Goal: Answer question/provide support: Share knowledge or assist other users

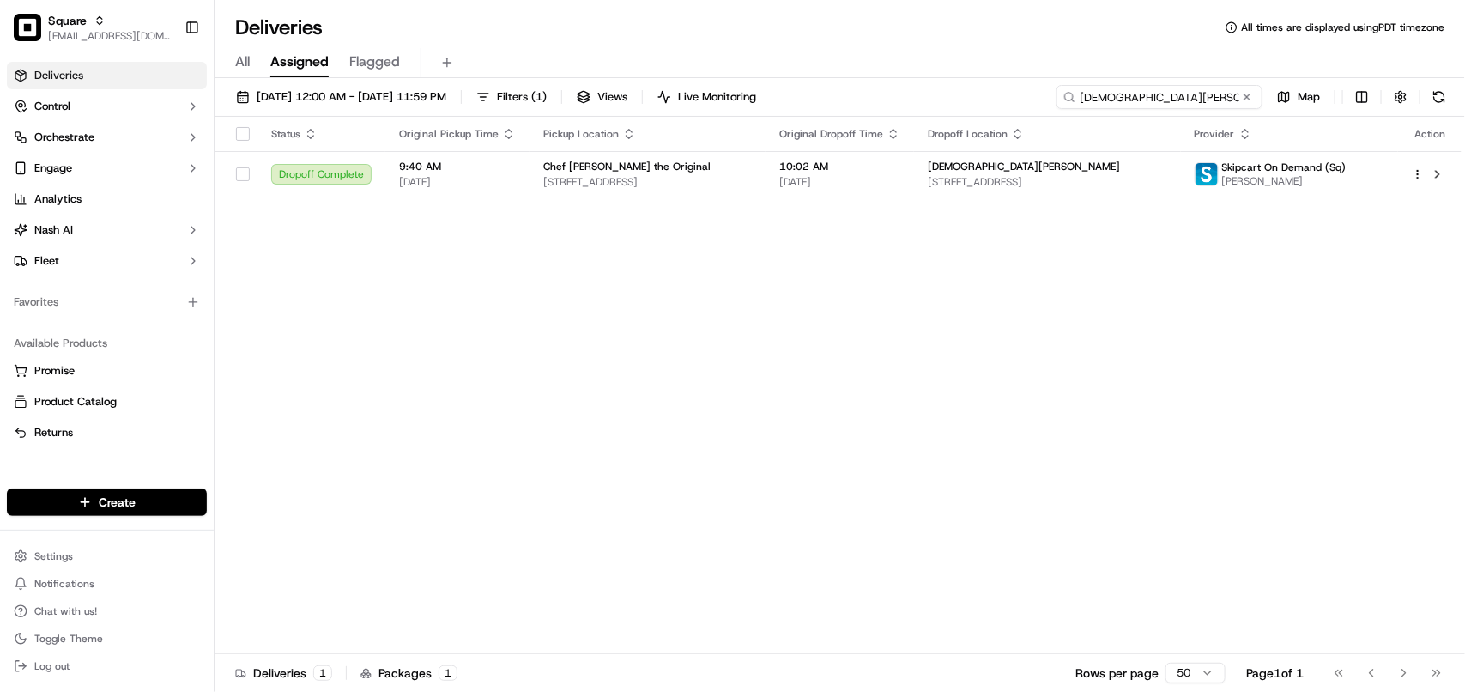
click at [837, 103] on input "Kristen Cardoza" at bounding box center [1160, 97] width 206 height 24
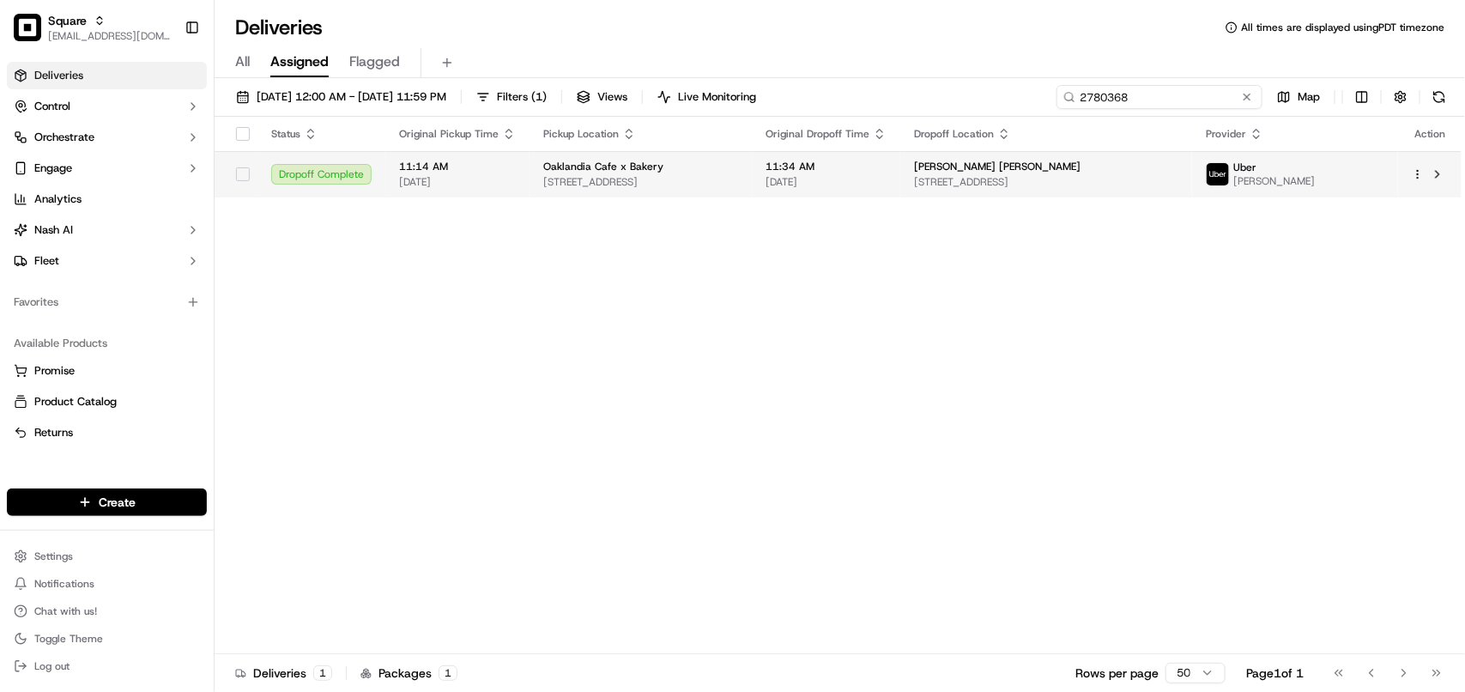
type input "2780368"
click at [837, 160] on div "[PERSON_NAME] [PERSON_NAME]" at bounding box center [1046, 167] width 264 height 14
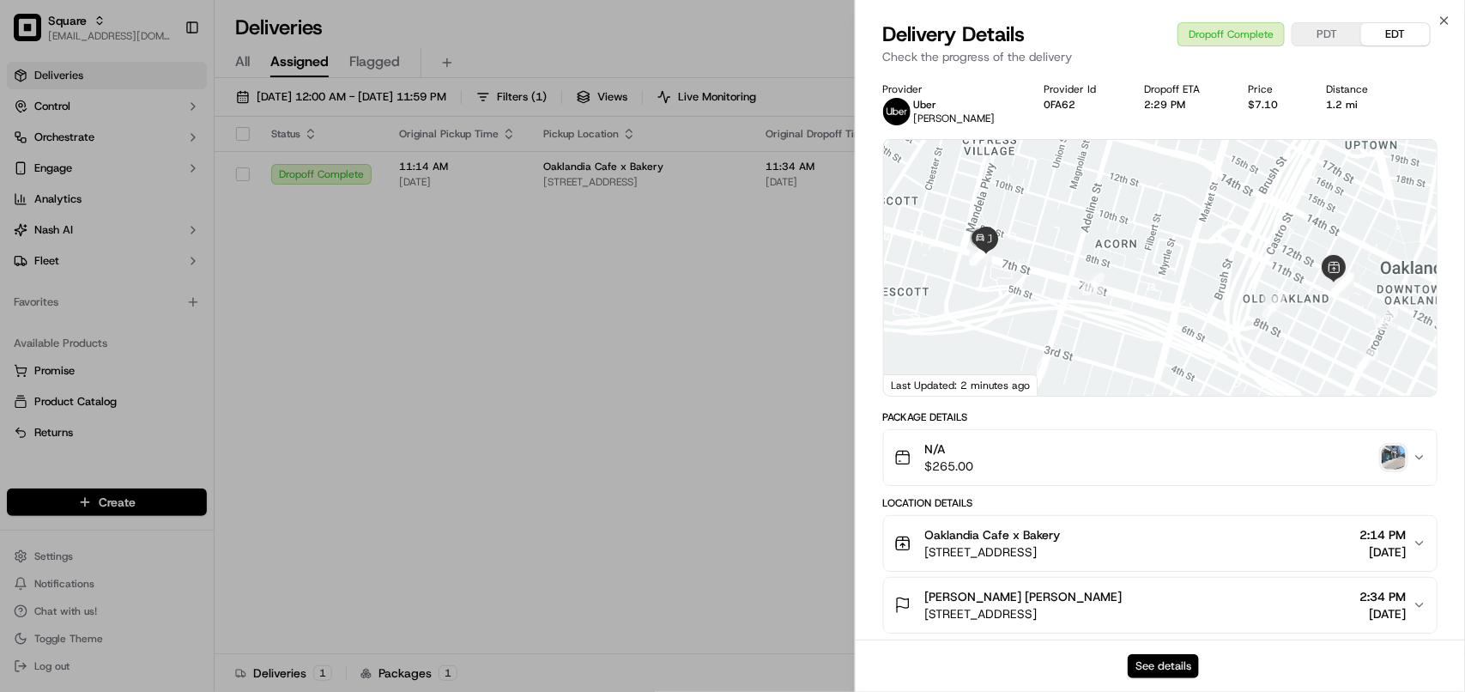
click at [837, 658] on button "See details" at bounding box center [1163, 666] width 71 height 24
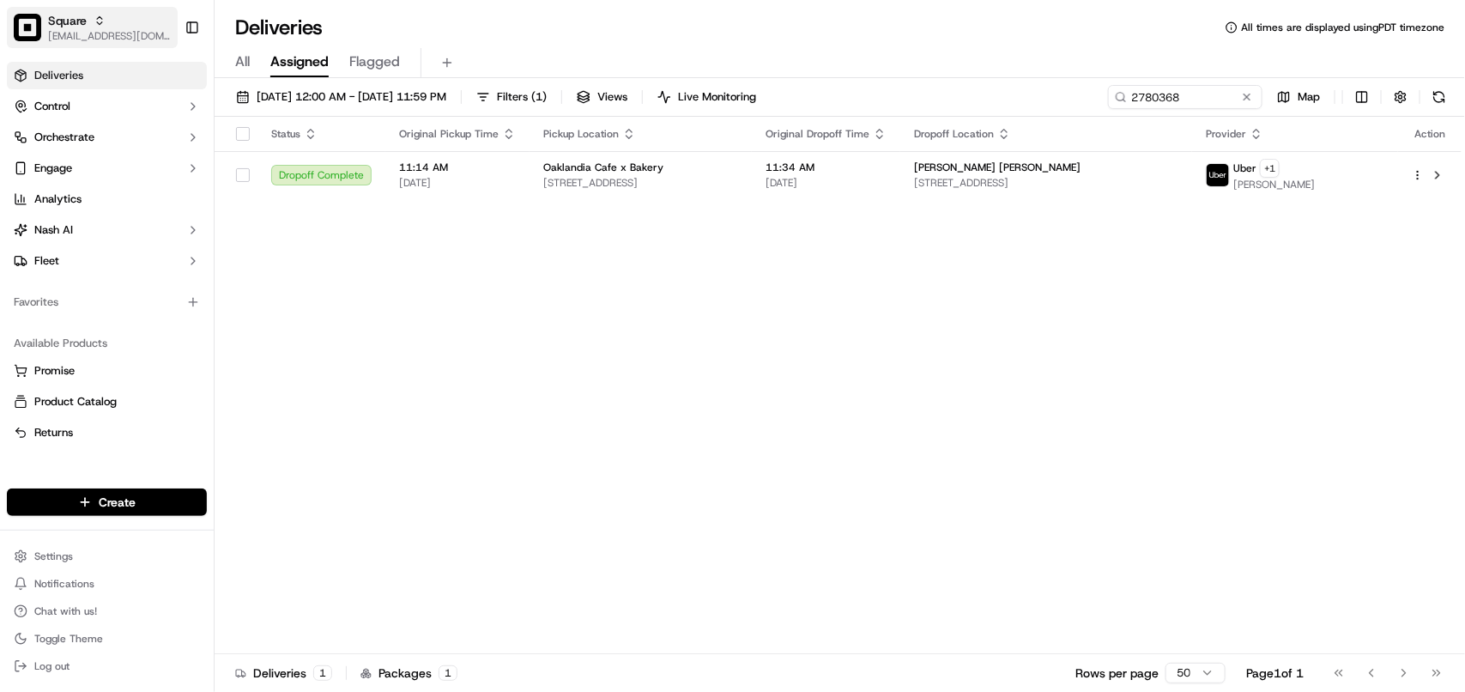
click at [83, 35] on span "[EMAIL_ADDRESS][DOMAIN_NAME]" at bounding box center [109, 36] width 123 height 14
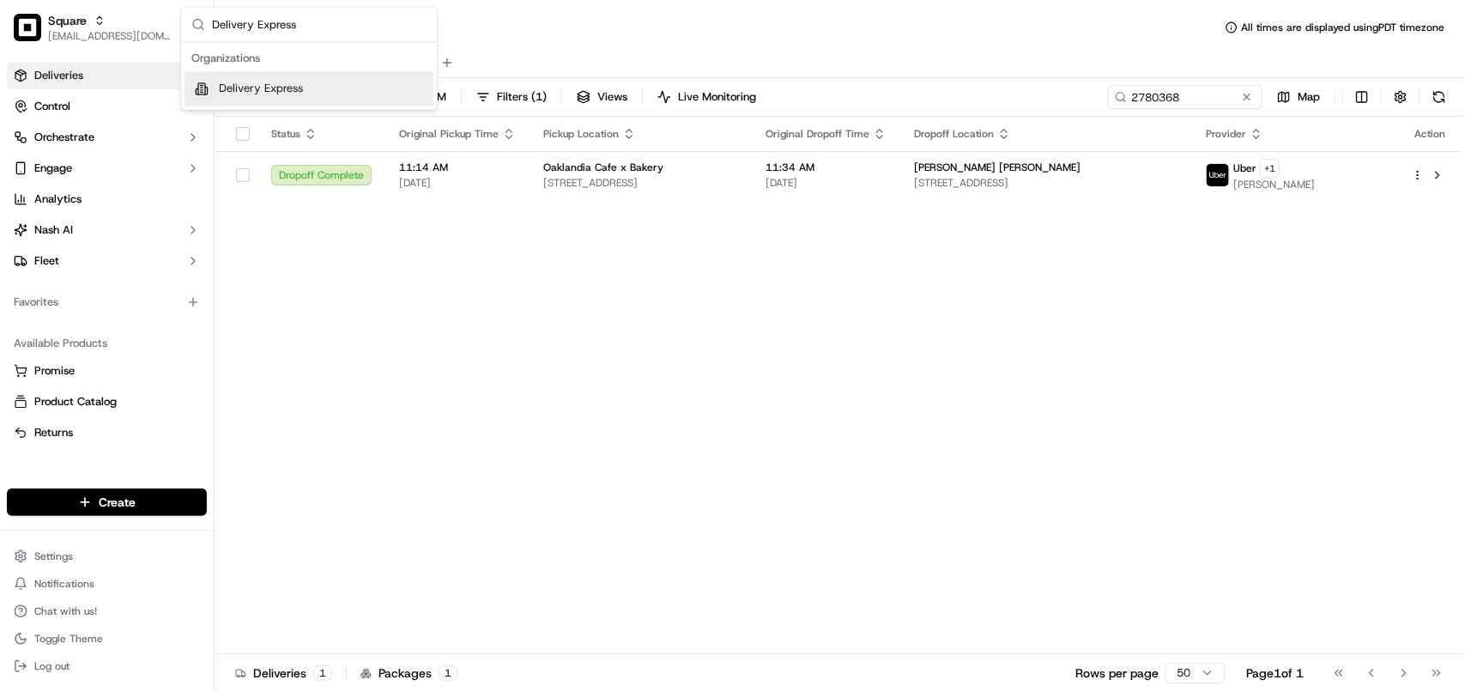
type input "Delivery Express"
click at [293, 82] on div "Delivery Express" at bounding box center [309, 89] width 249 height 34
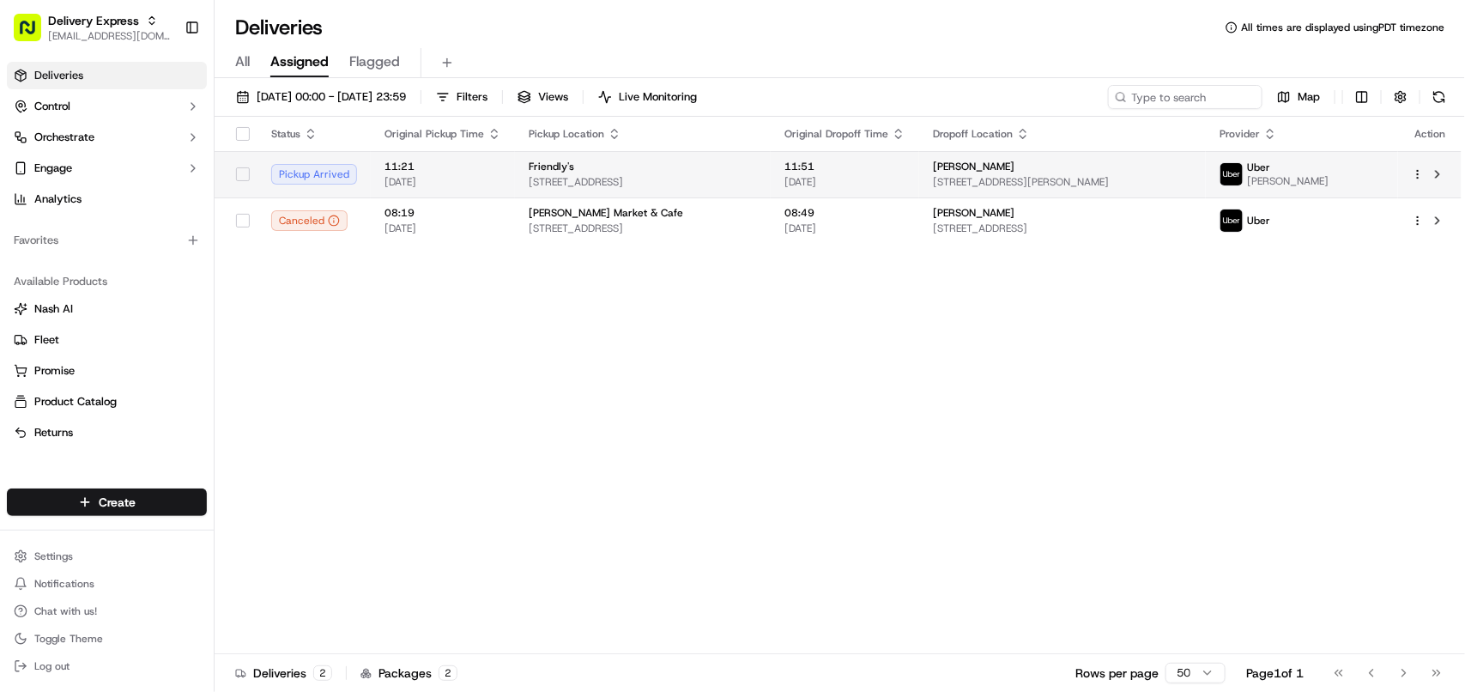
click at [837, 176] on span at bounding box center [1232, 174] width 24 height 24
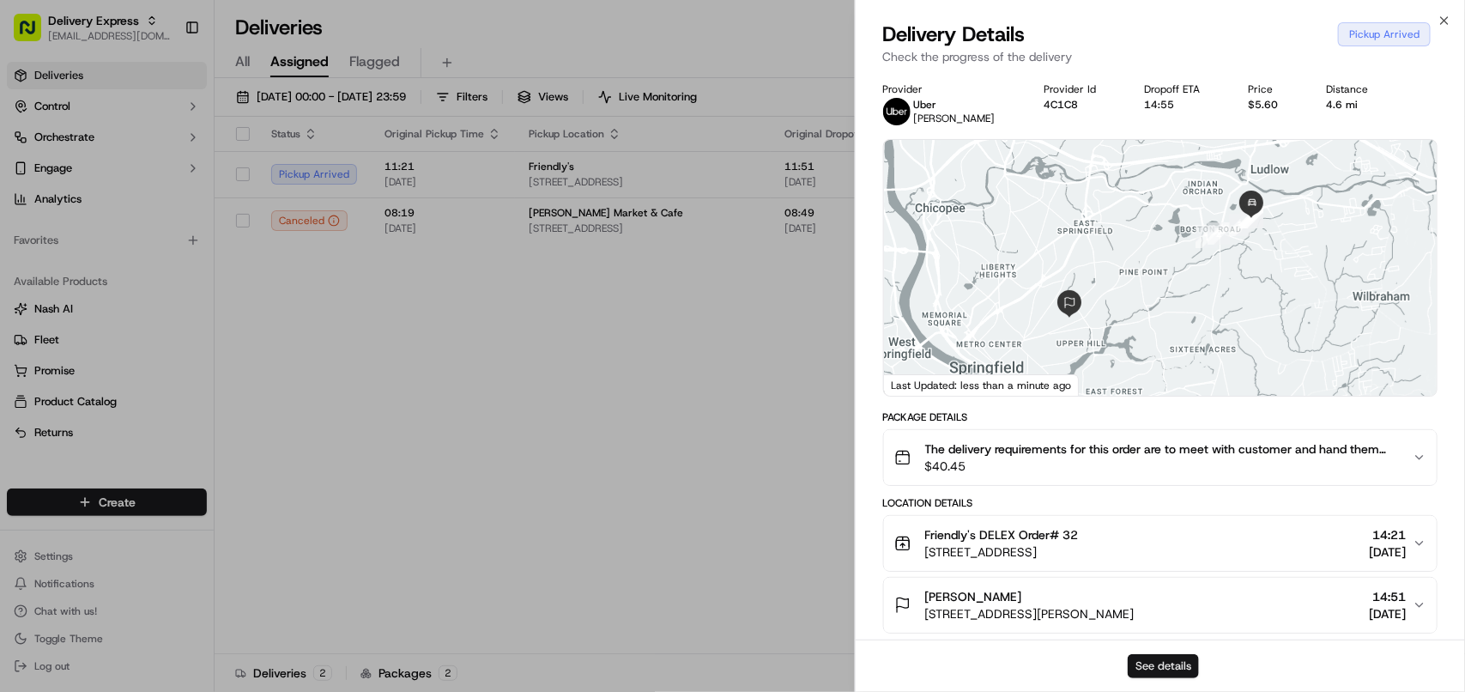
click at [837, 662] on button "See details" at bounding box center [1163, 666] width 71 height 24
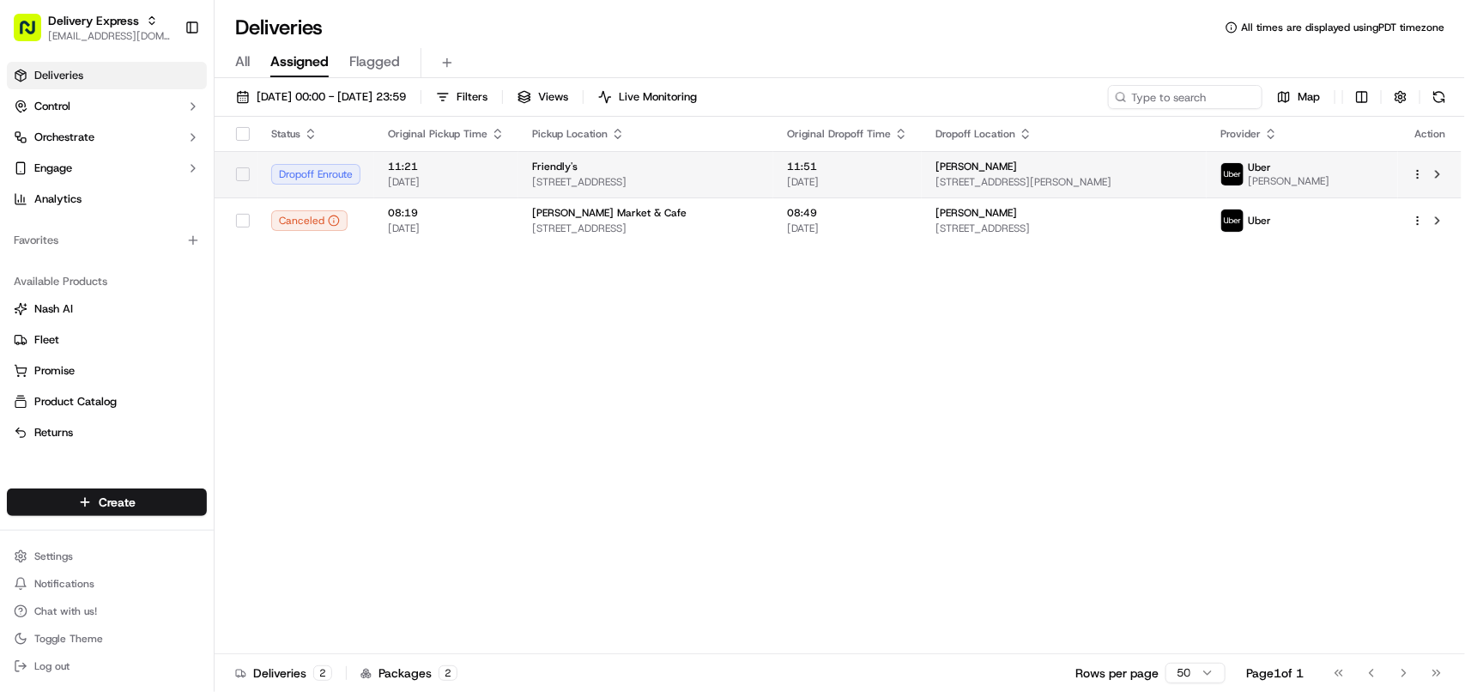
click at [837, 179] on td "11:51 15/09/2025" at bounding box center [847, 174] width 148 height 46
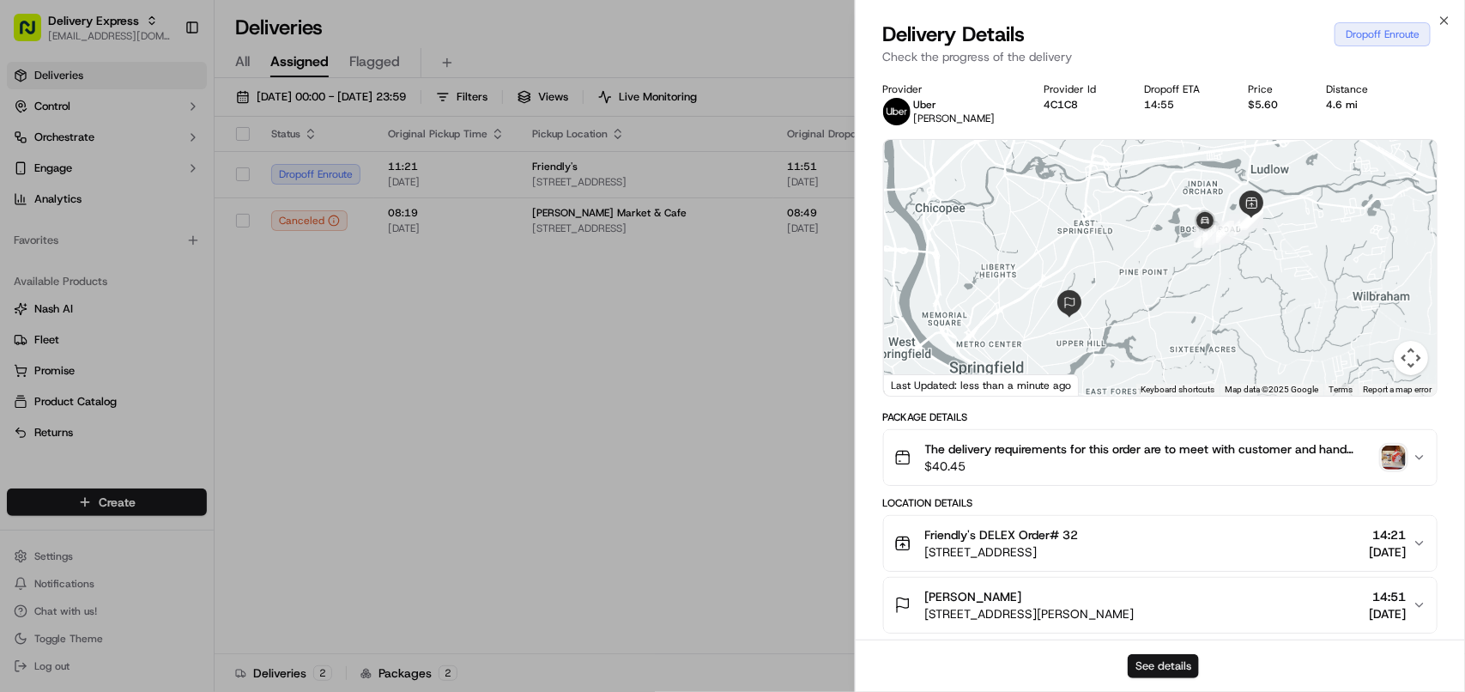
click at [837, 654] on button "See details" at bounding box center [1163, 666] width 71 height 24
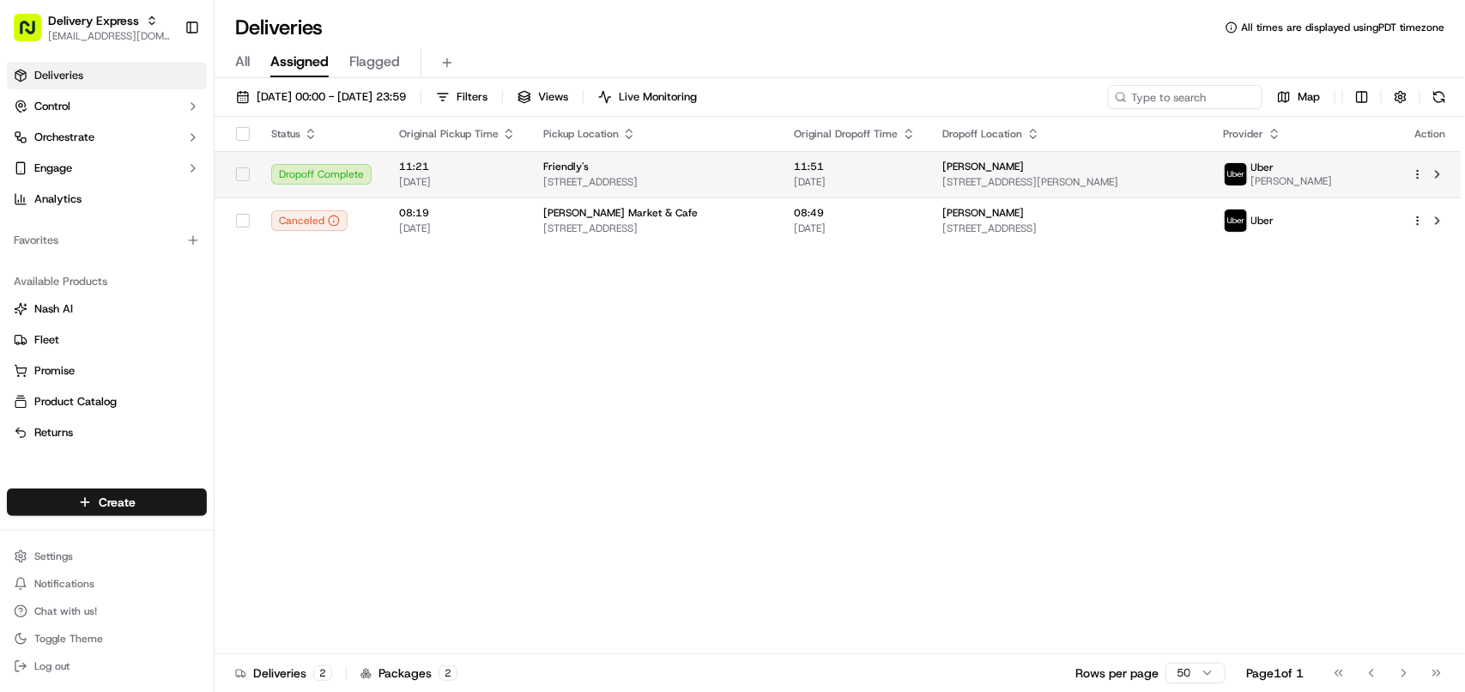
click at [767, 167] on div "Friendly's" at bounding box center [655, 167] width 224 height 14
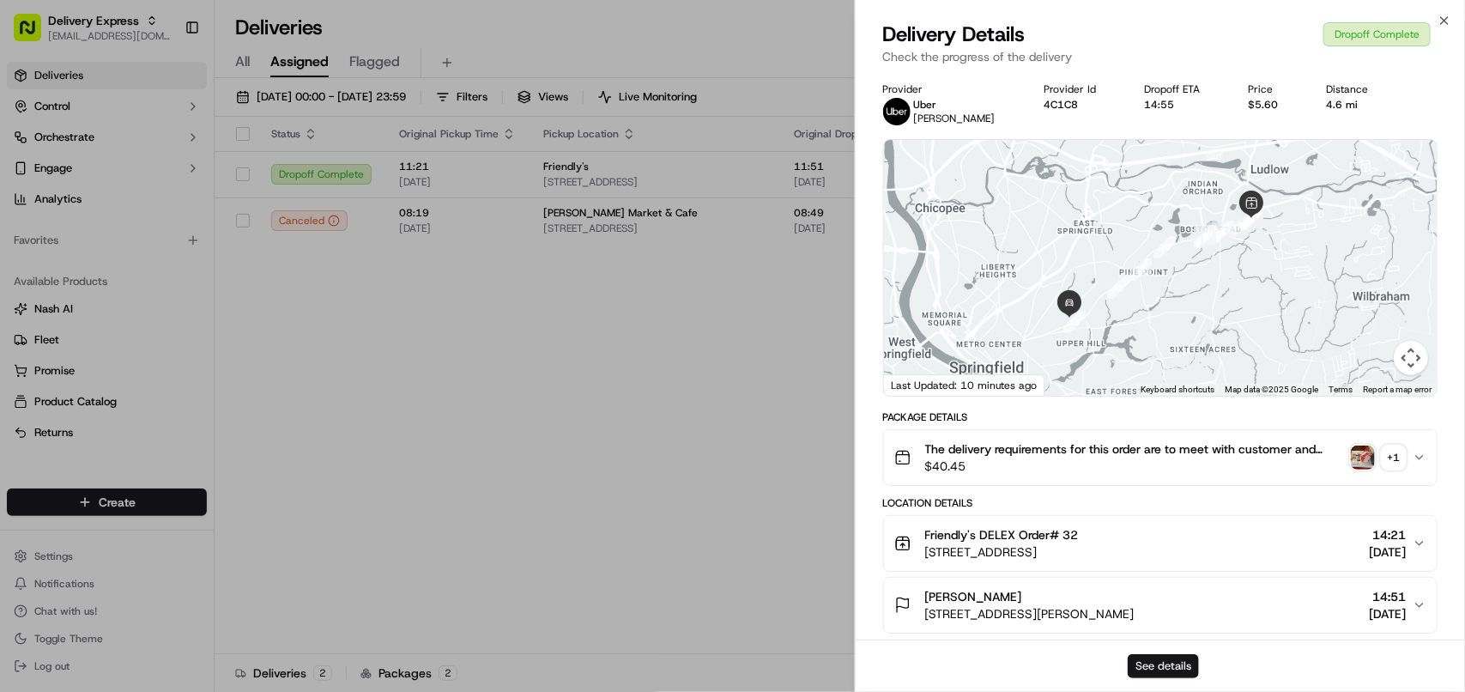
click at [837, 659] on button "See details" at bounding box center [1163, 666] width 71 height 24
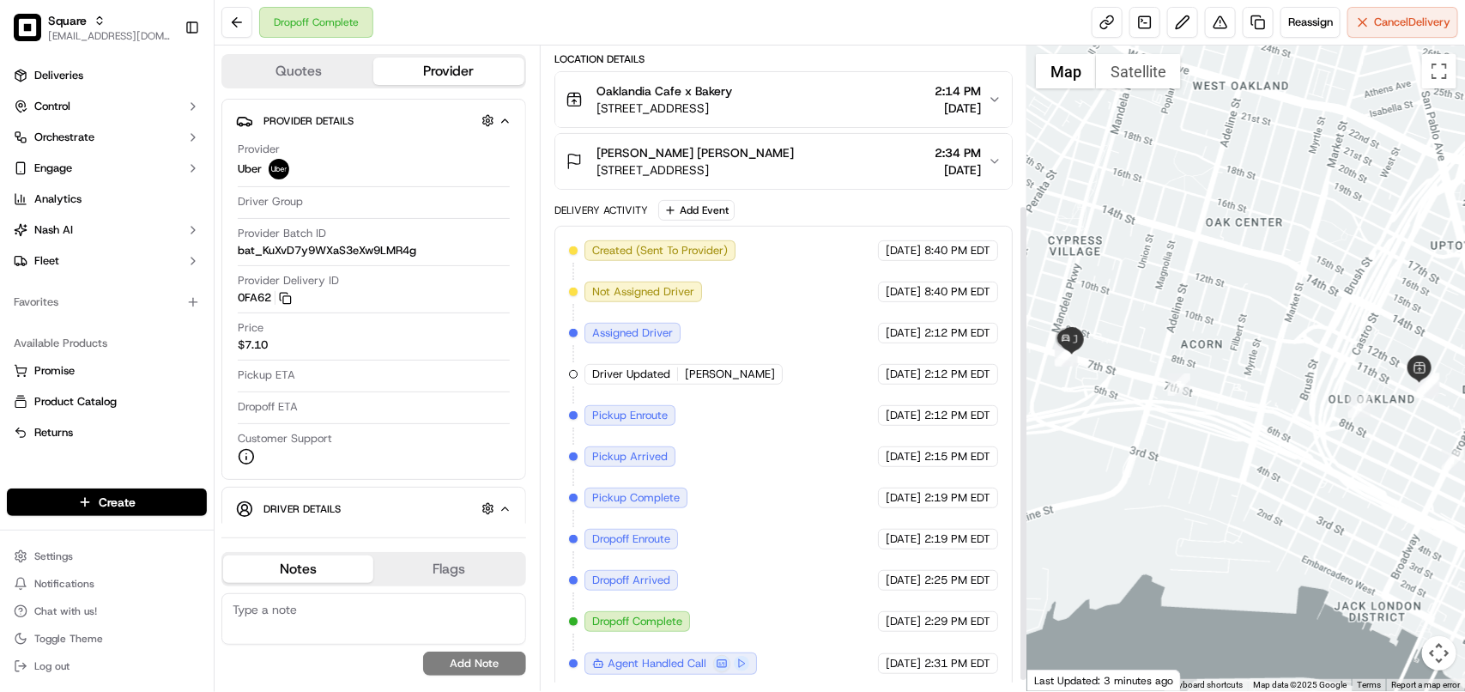
scroll to position [107, 0]
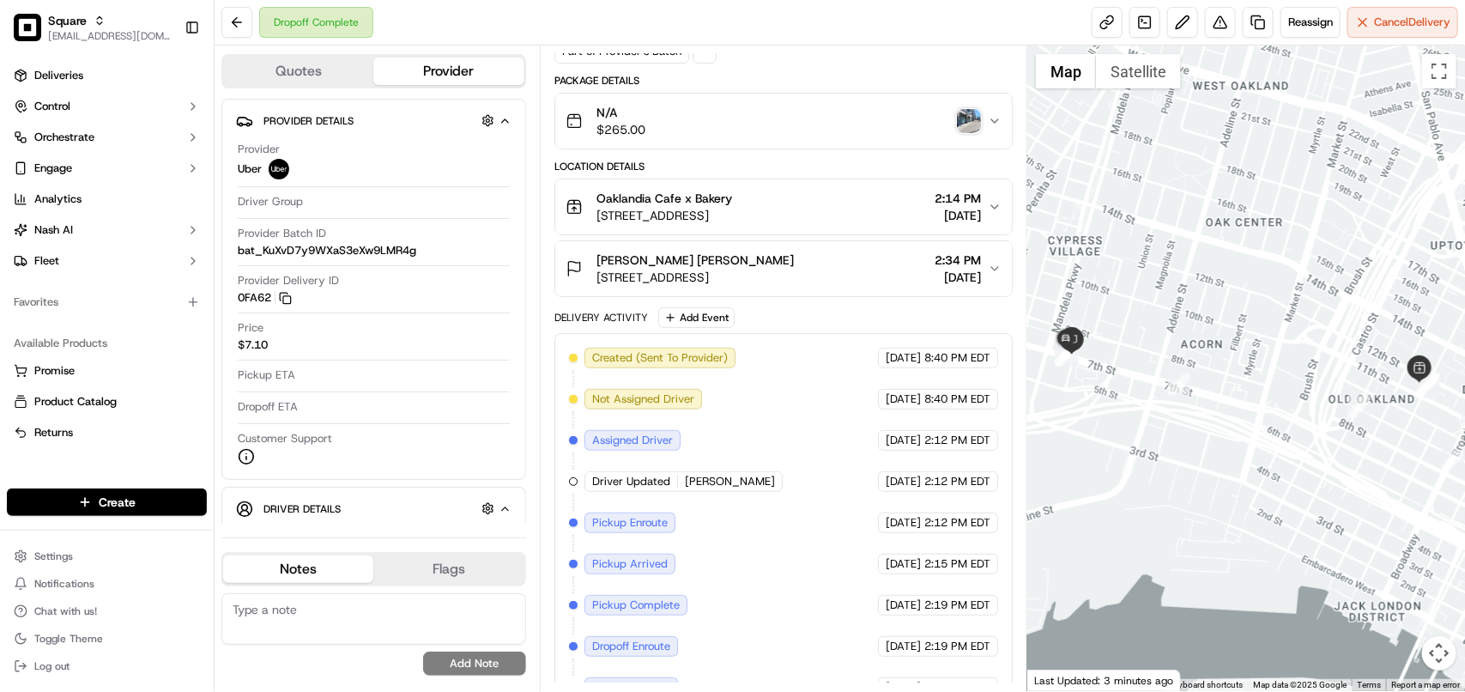
click at [997, 221] on button "Oaklandia Cafe x Bakery 555 12th St #101, Oakland, CA 94607, USA 2:14 PM 09/15/…" at bounding box center [783, 206] width 457 height 55
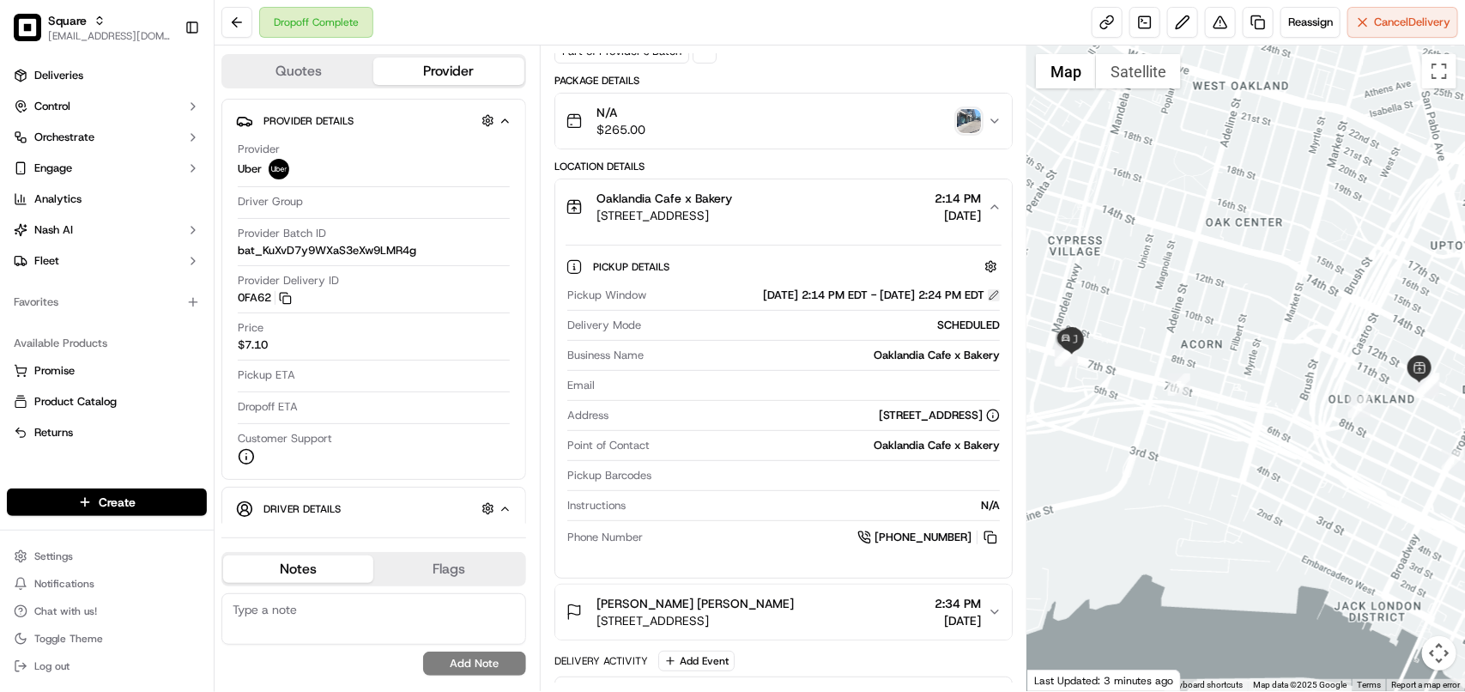
click at [990, 296] on button at bounding box center [994, 295] width 12 height 12
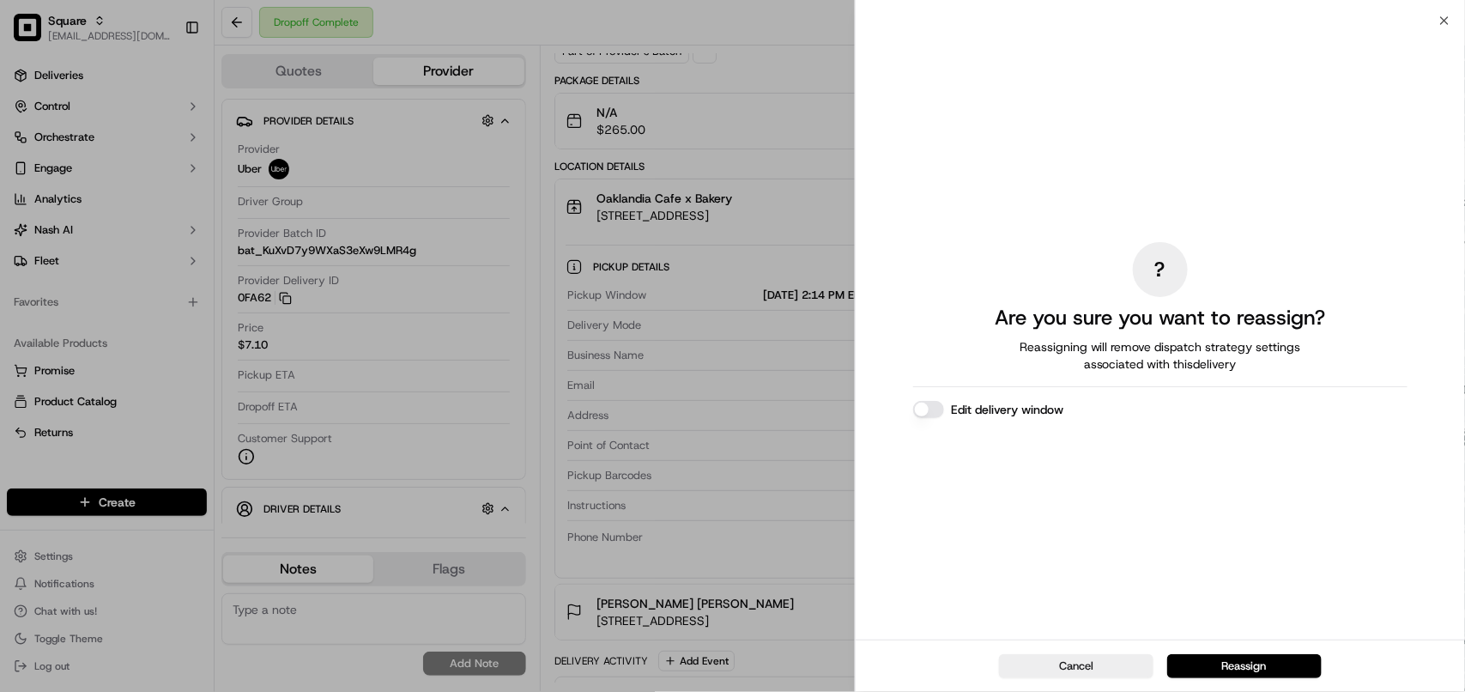
click at [924, 409] on button "Edit delivery window" at bounding box center [928, 409] width 31 height 17
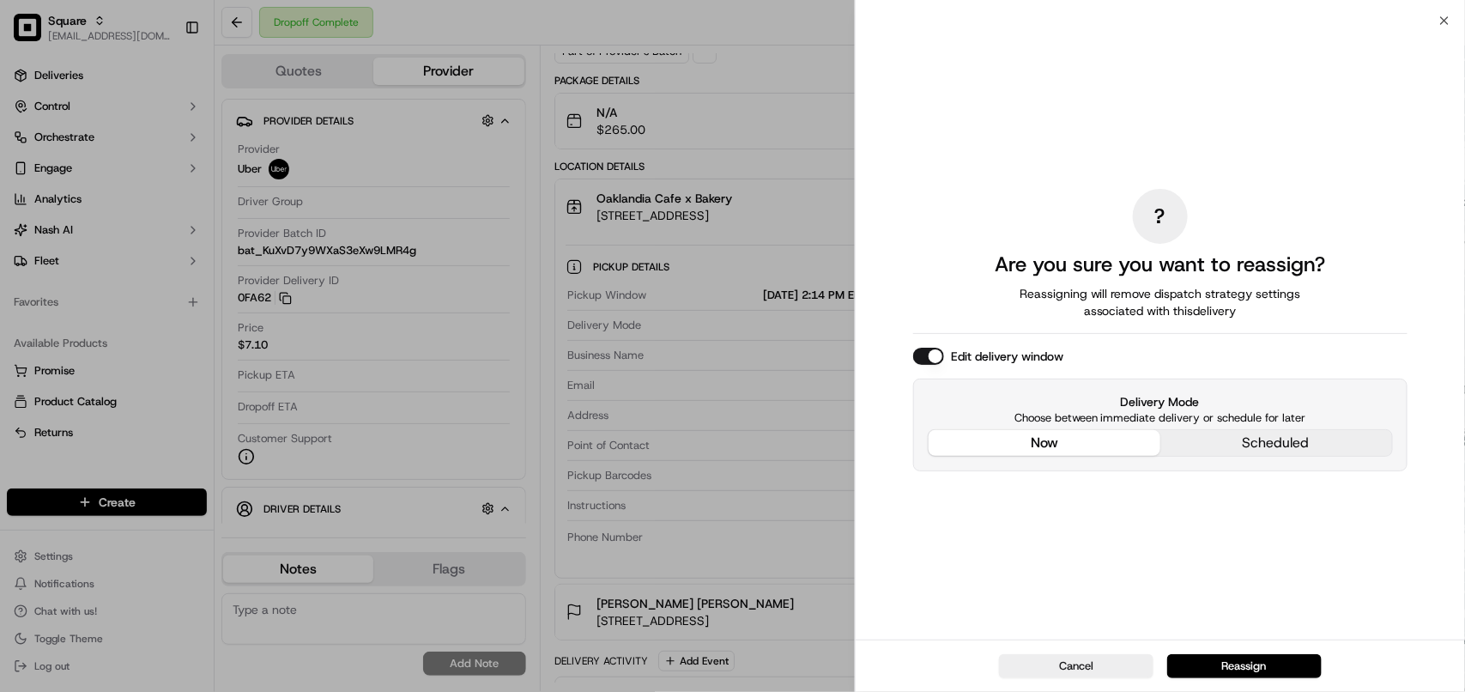
click at [1041, 302] on div "? Are you sure you want to reassign? Reassigning will remove dispatch strategy …" at bounding box center [1160, 330] width 494 height 612
click at [1037, 442] on button "now" at bounding box center [1045, 443] width 232 height 26
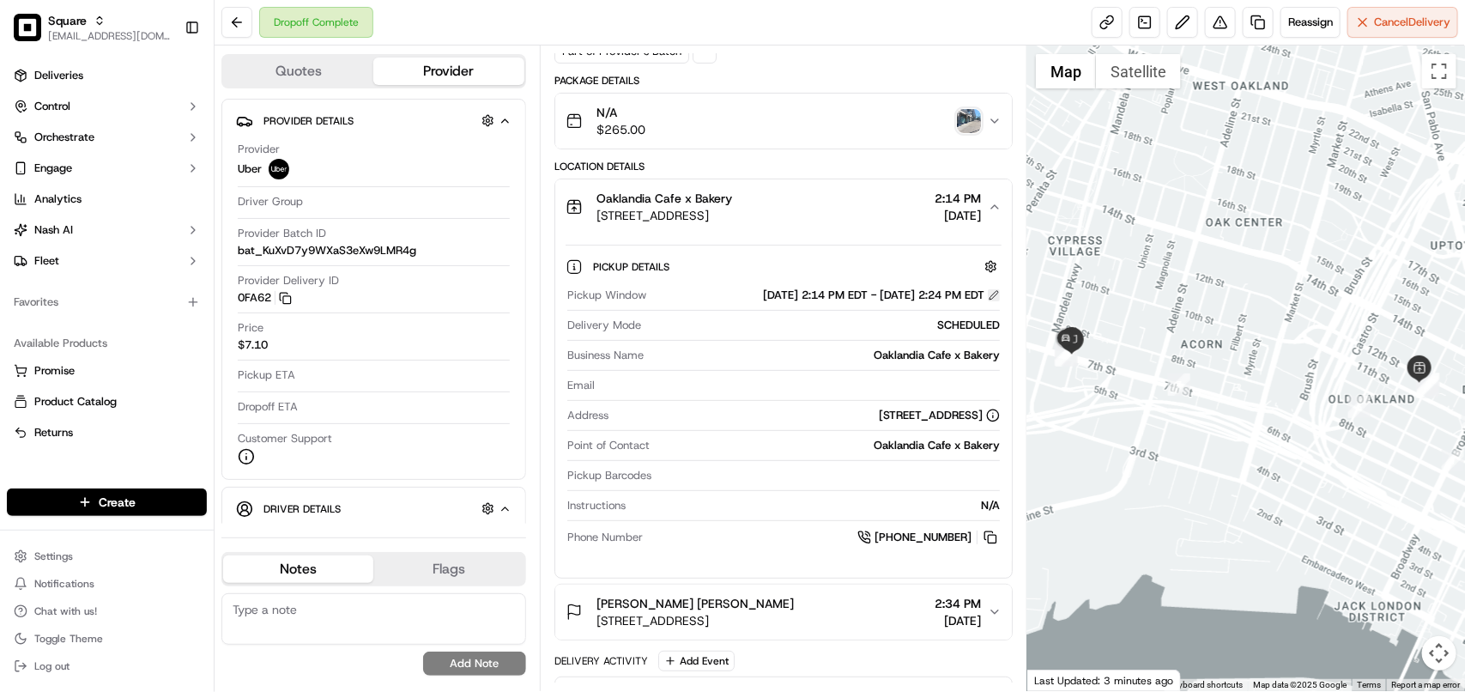
click at [991, 299] on button at bounding box center [994, 295] width 12 height 12
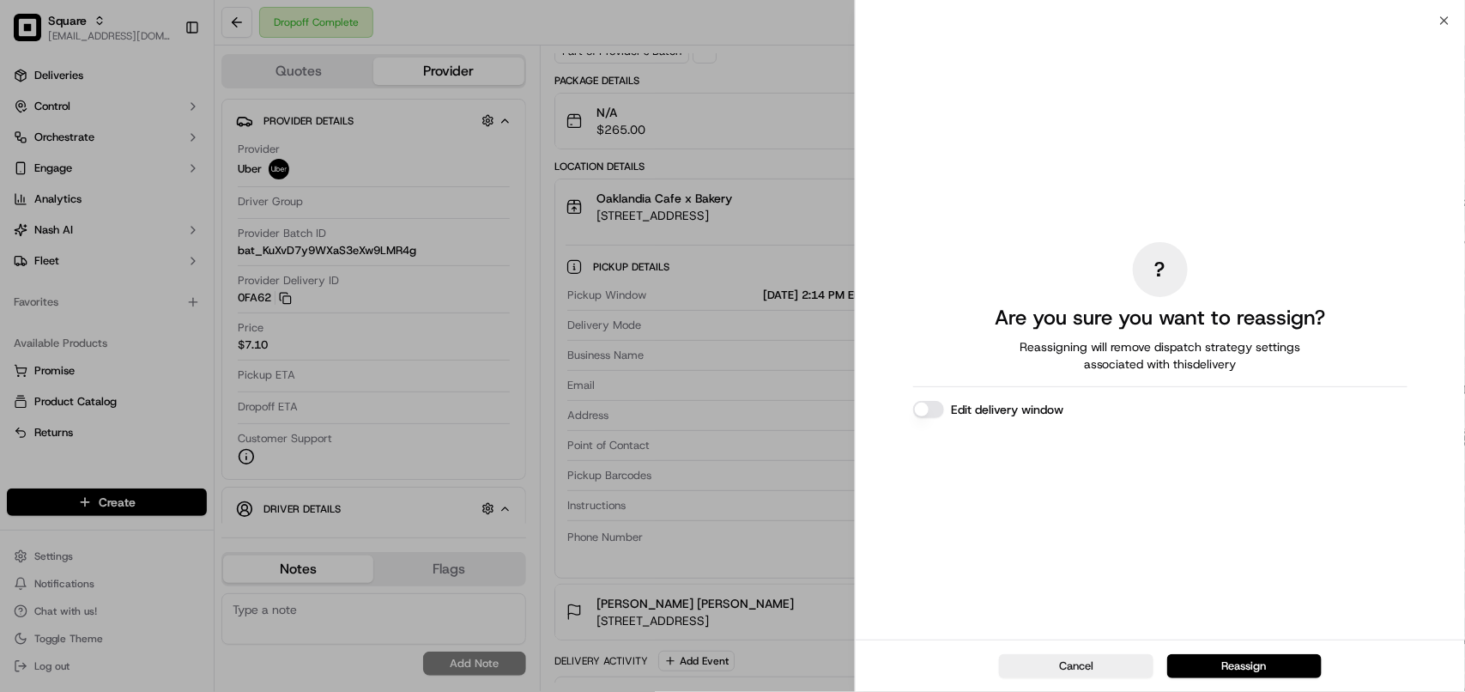
click at [941, 409] on button "Edit delivery window" at bounding box center [928, 409] width 31 height 17
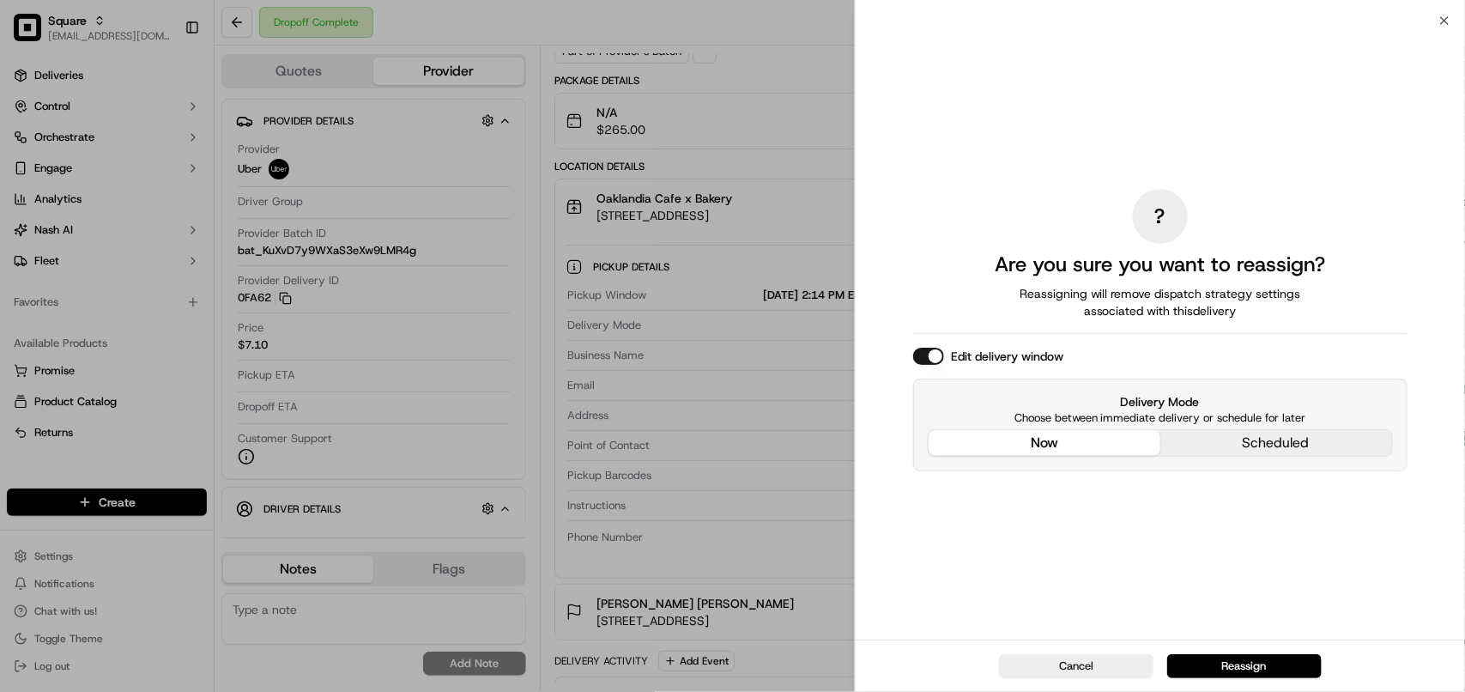
click at [1044, 314] on div "? Are you sure you want to reassign? Reassigning will remove dispatch strategy …" at bounding box center [1160, 330] width 494 height 612
click at [1026, 442] on button "now" at bounding box center [1045, 443] width 232 height 26
click at [1232, 661] on button "Reassign" at bounding box center [1244, 666] width 155 height 24
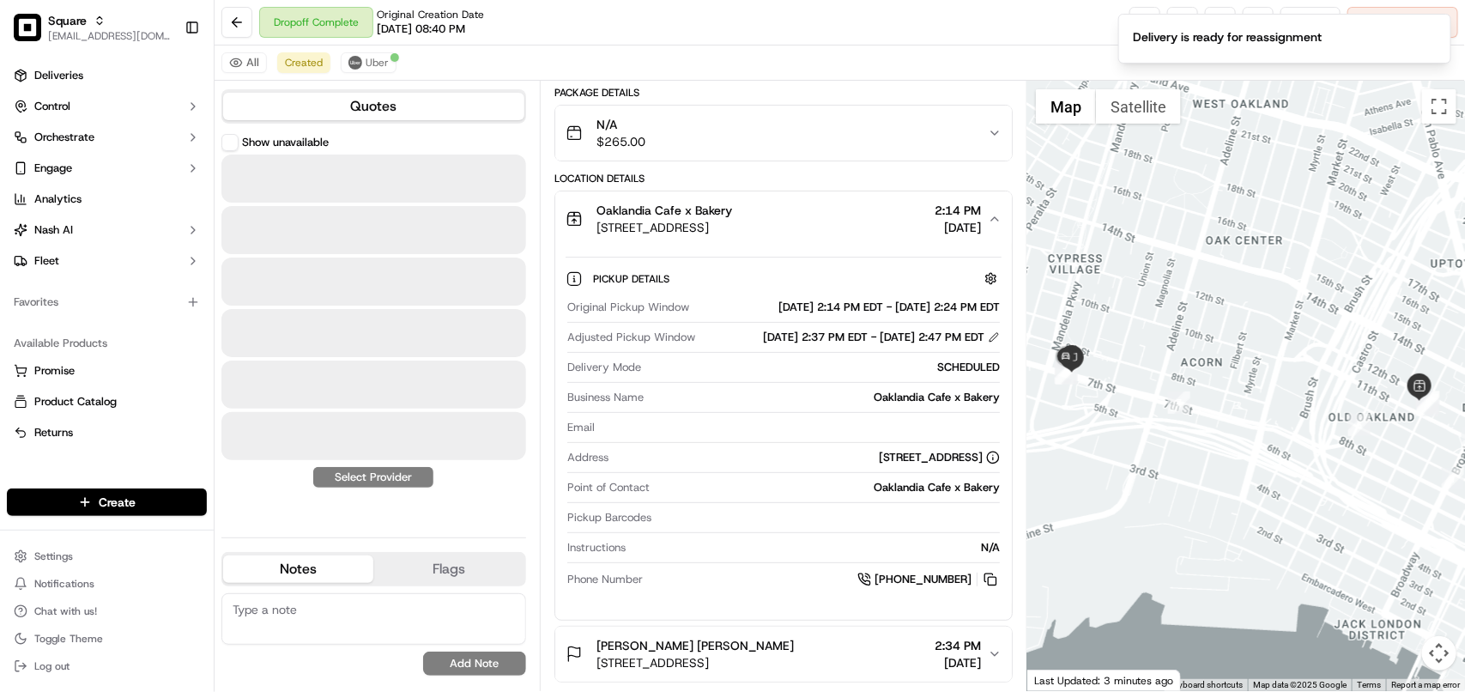
scroll to position [79, 0]
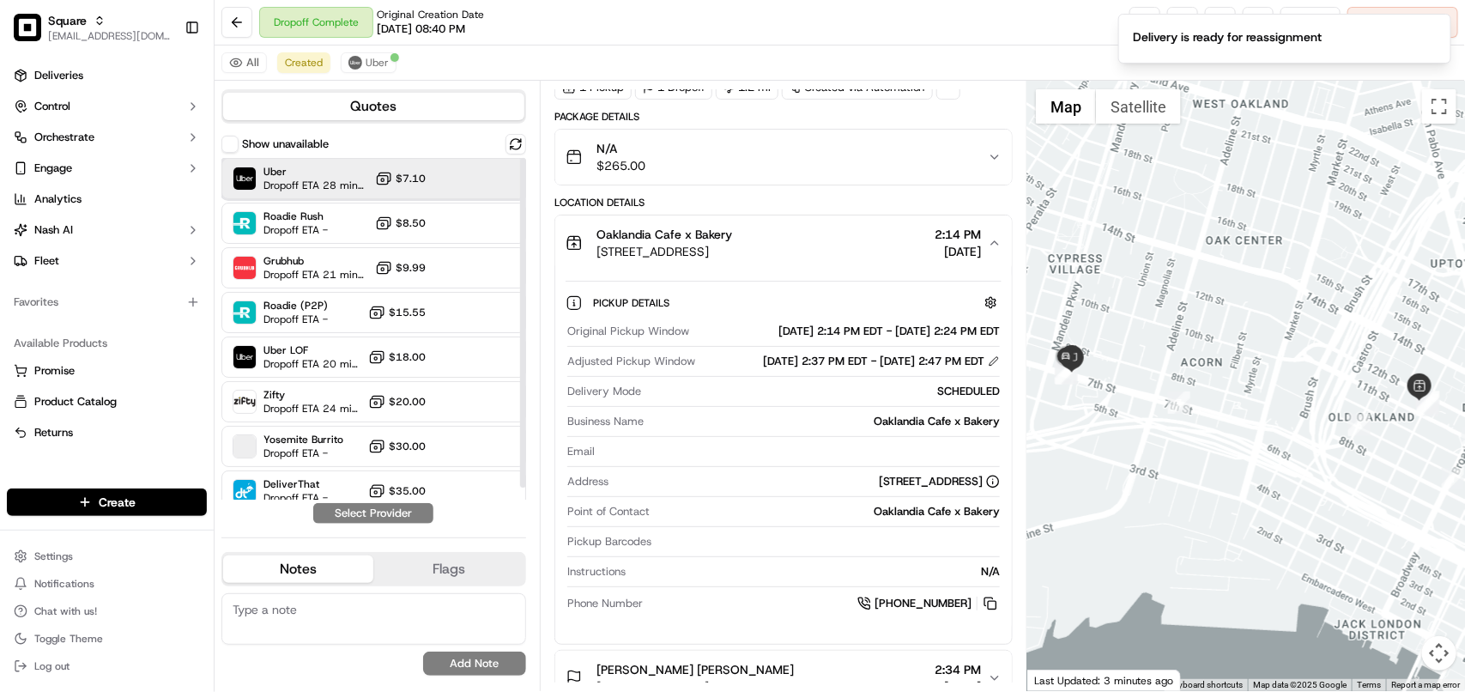
click at [300, 183] on span "Dropoff ETA 28 minutes" at bounding box center [316, 186] width 105 height 14
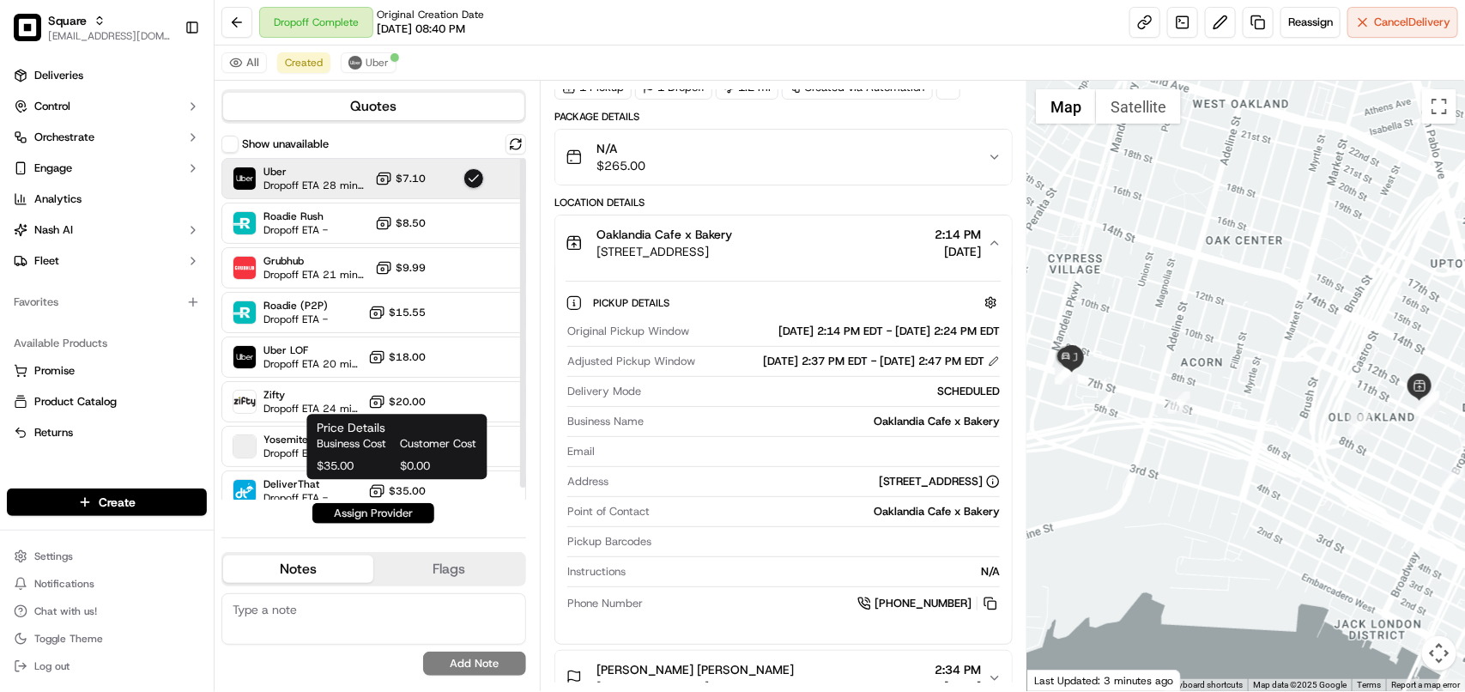
click at [370, 509] on button "Assign Provider" at bounding box center [373, 513] width 122 height 21
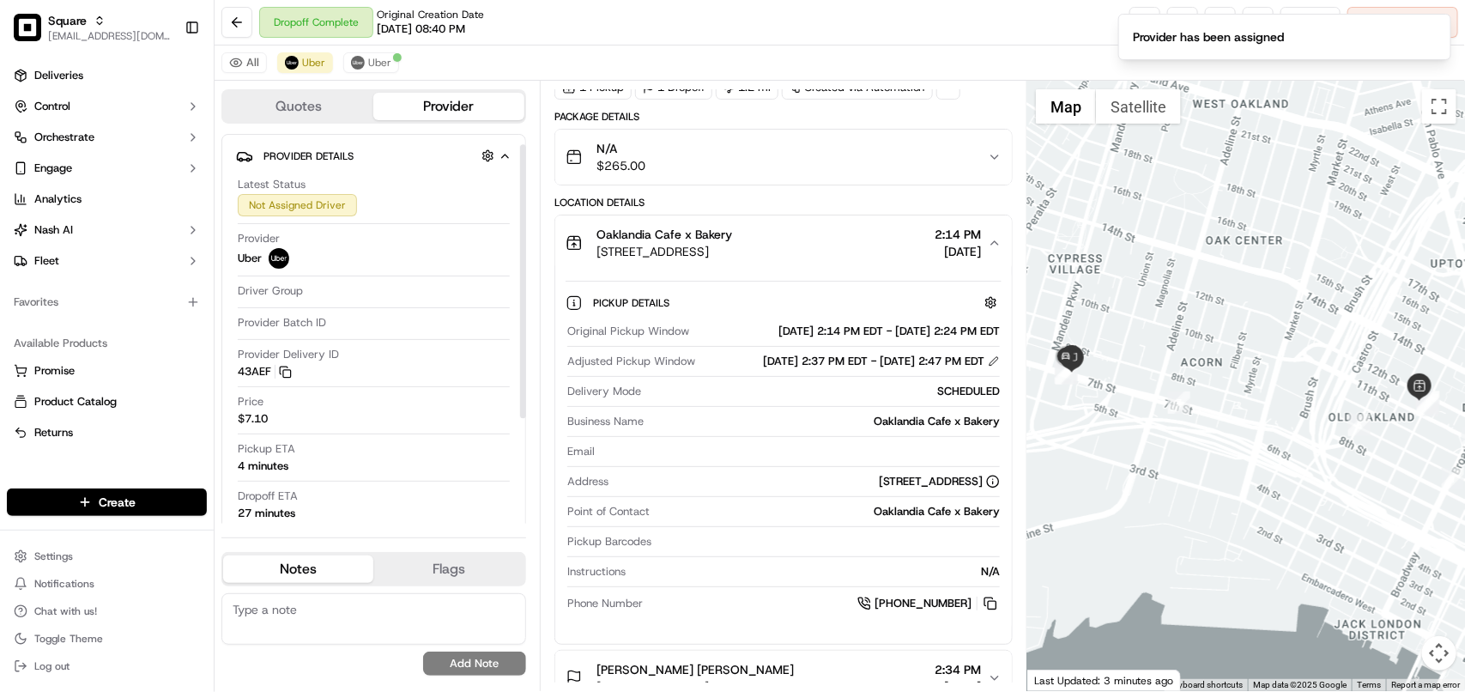
scroll to position [107, 0]
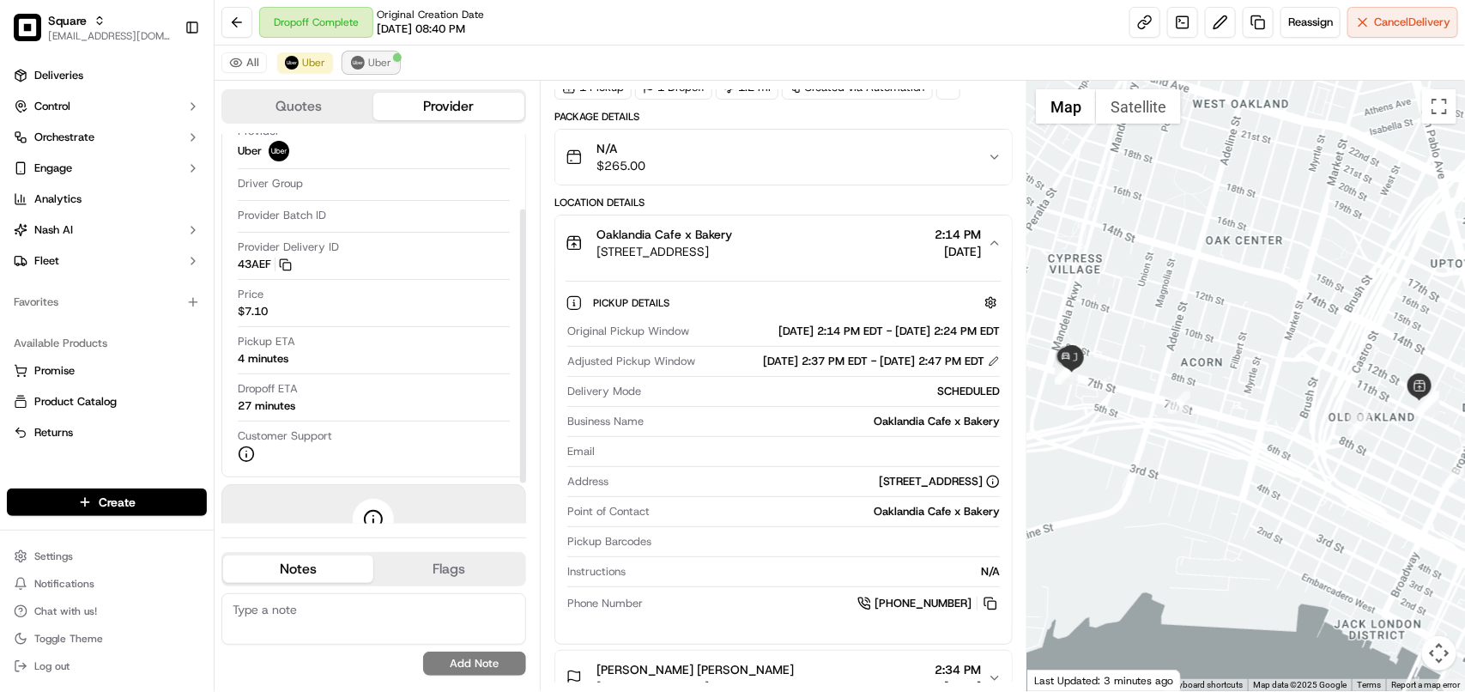
click at [382, 60] on span "Uber" at bounding box center [379, 63] width 23 height 14
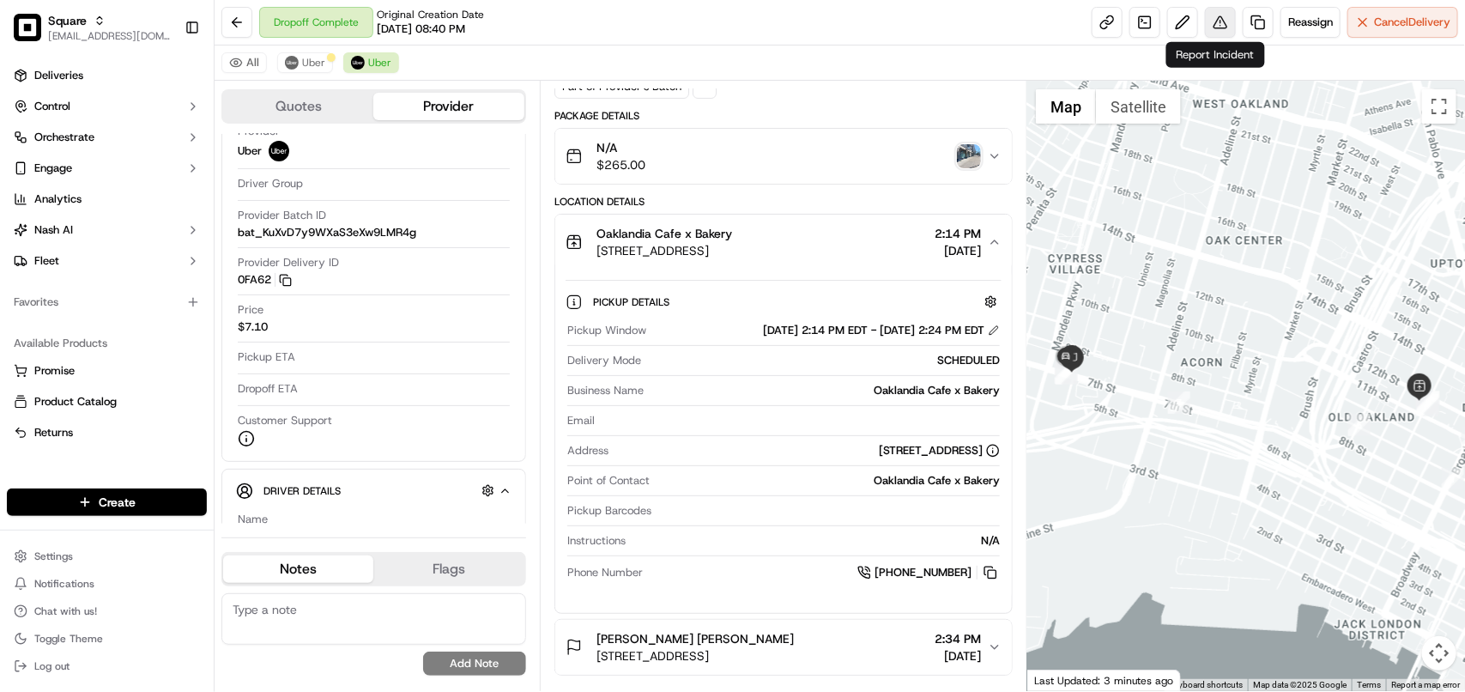
click at [1223, 27] on button at bounding box center [1220, 22] width 31 height 31
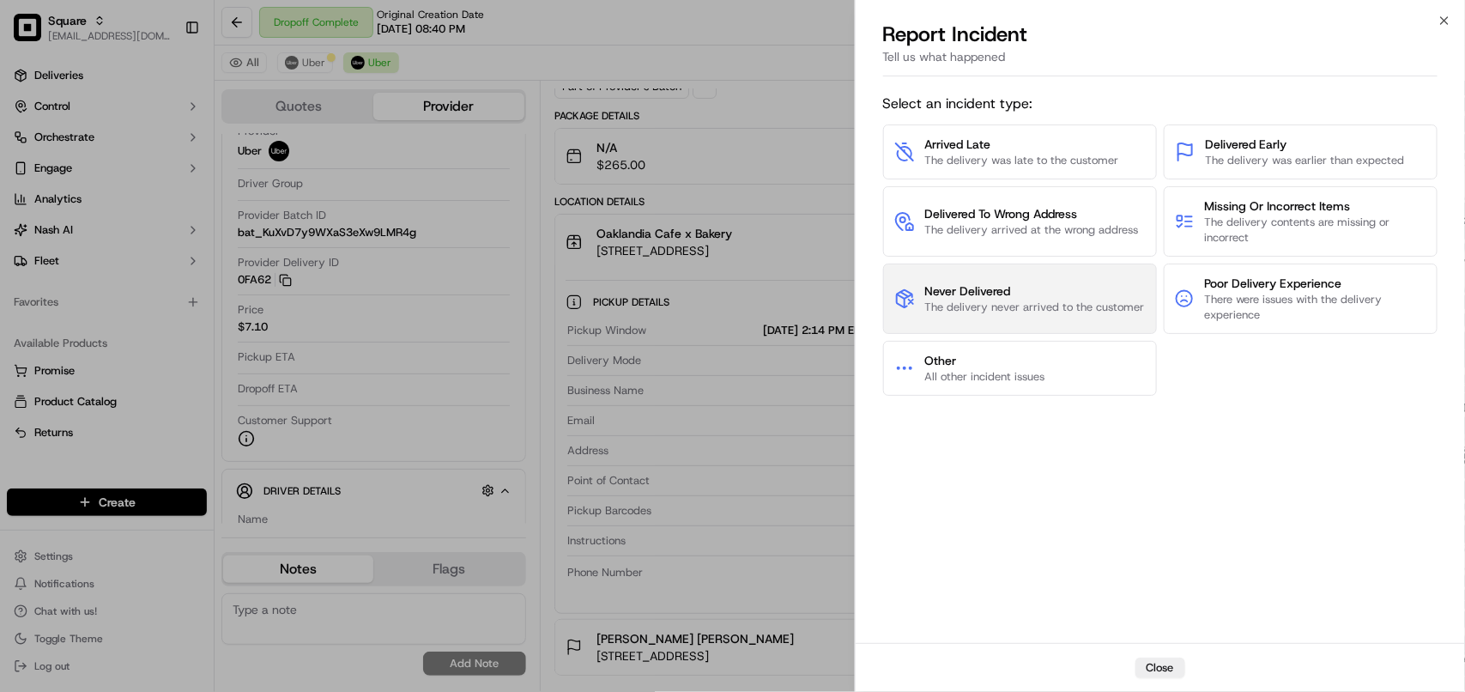
click at [979, 306] on span "The delivery never arrived to the customer" at bounding box center [1035, 307] width 220 height 15
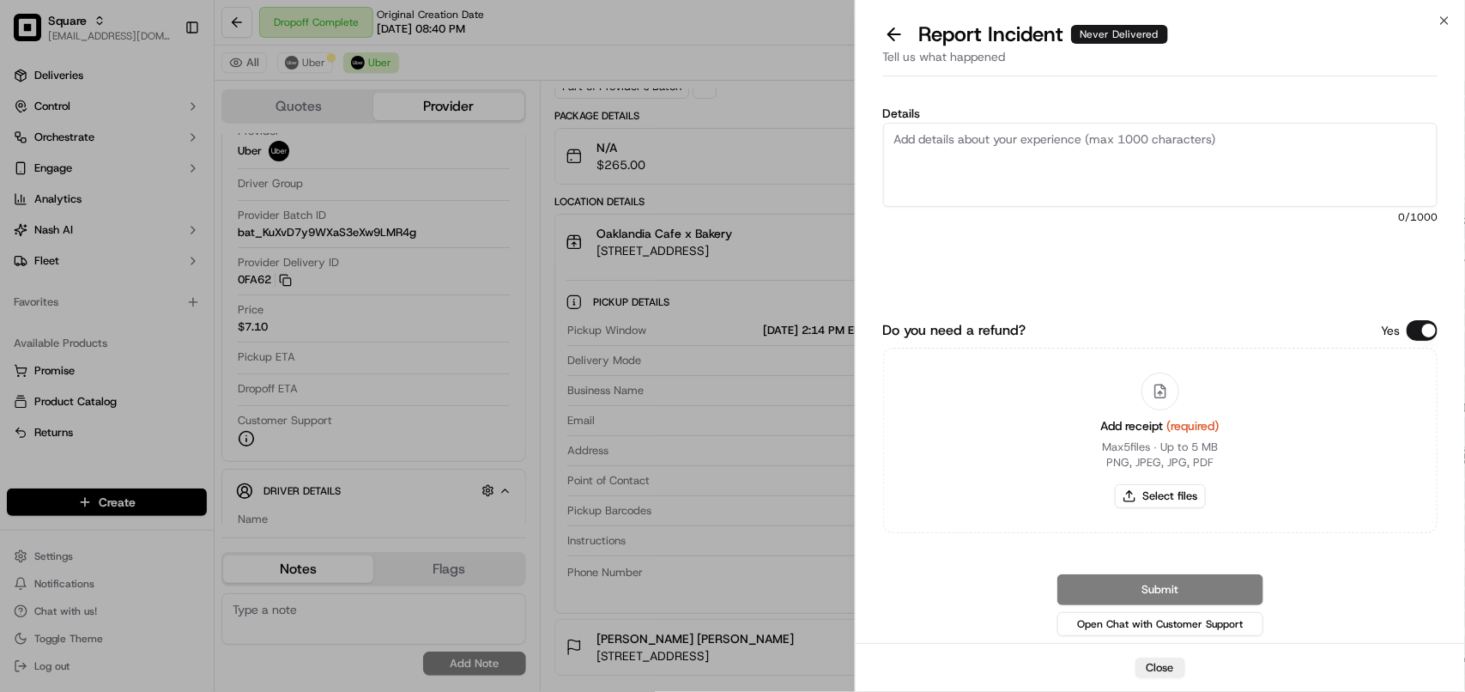
click at [1003, 161] on textarea "Details" at bounding box center [1160, 165] width 554 height 84
type textarea "Order never pick-up and never delivered by this driver. Please refund the deliv…"
click at [1409, 336] on button "Do you need a refund?" at bounding box center [1422, 330] width 31 height 21
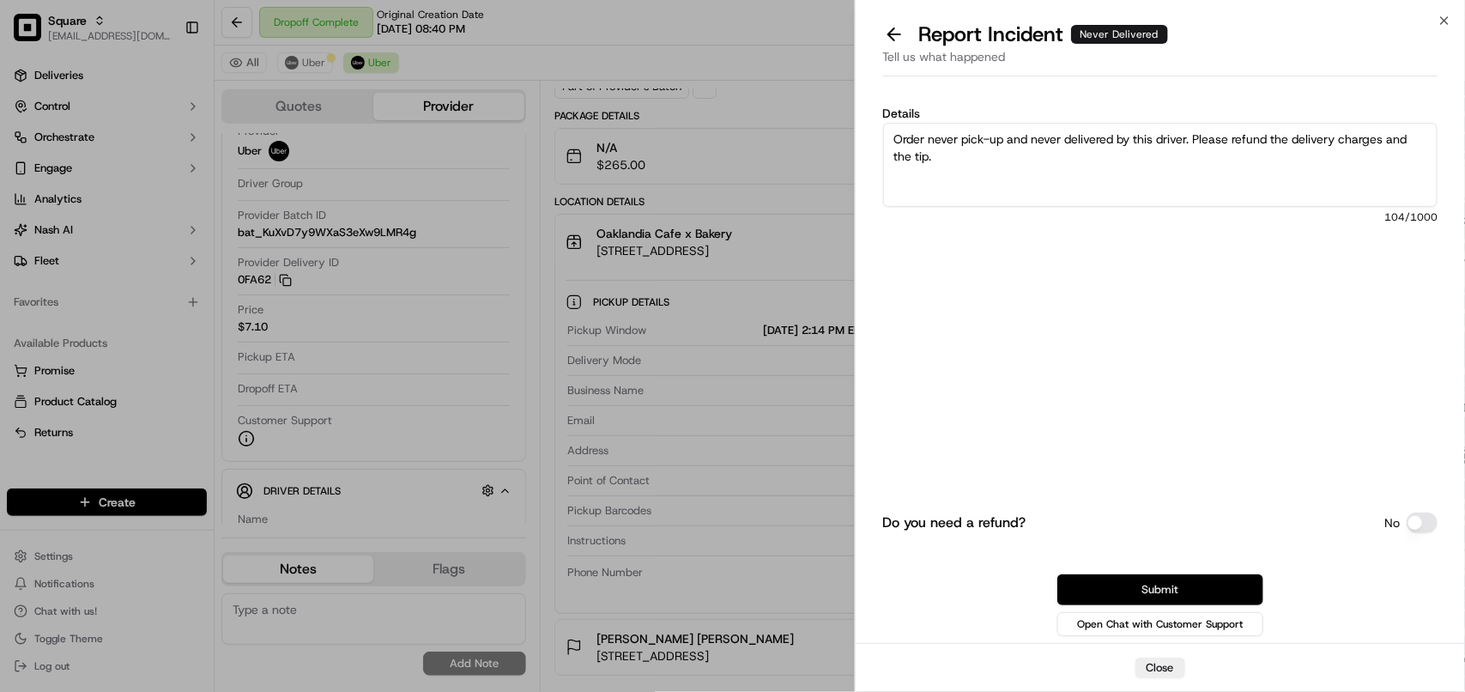
click at [1173, 580] on button "Submit" at bounding box center [1160, 589] width 206 height 31
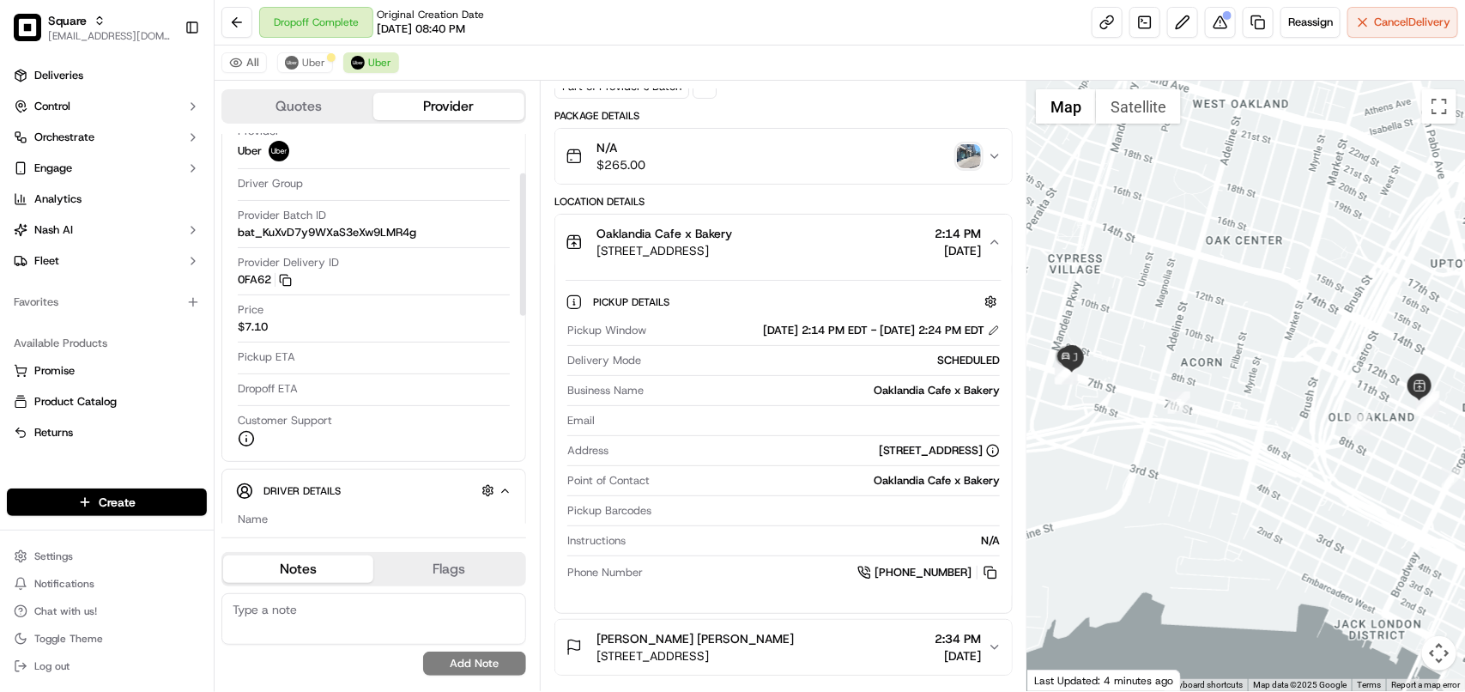
click at [399, 623] on textarea at bounding box center [373, 619] width 305 height 52
paste textarea "**Caller: Information: Merchant **Reason for calling: Order never pick-up **Res…"
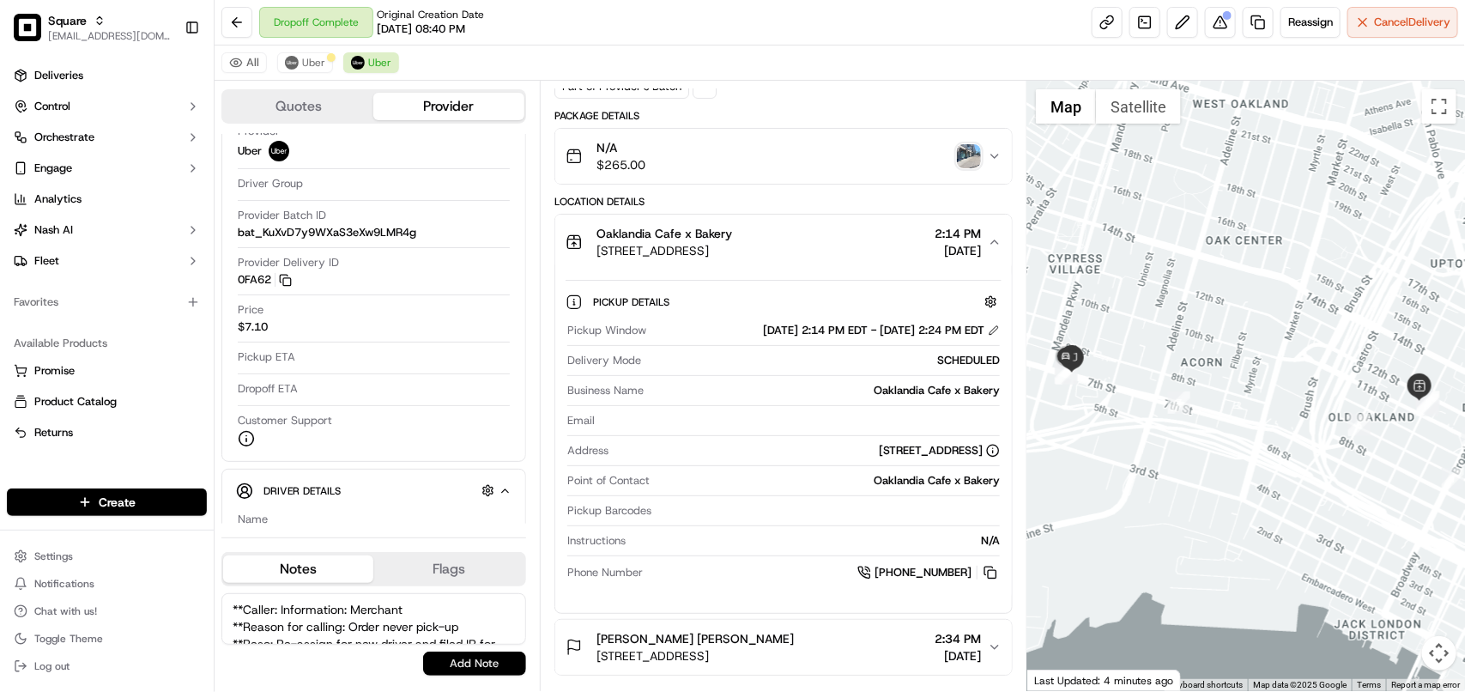
scroll to position [43, 0]
type textarea "**Caller: Information: Merchant **Reason for calling: Order never pick-up **Res…"
drag, startPoint x: 427, startPoint y: 664, endPoint x: 440, endPoint y: 629, distance: 36.7
click at [429, 664] on button "Add Note" at bounding box center [474, 663] width 103 height 24
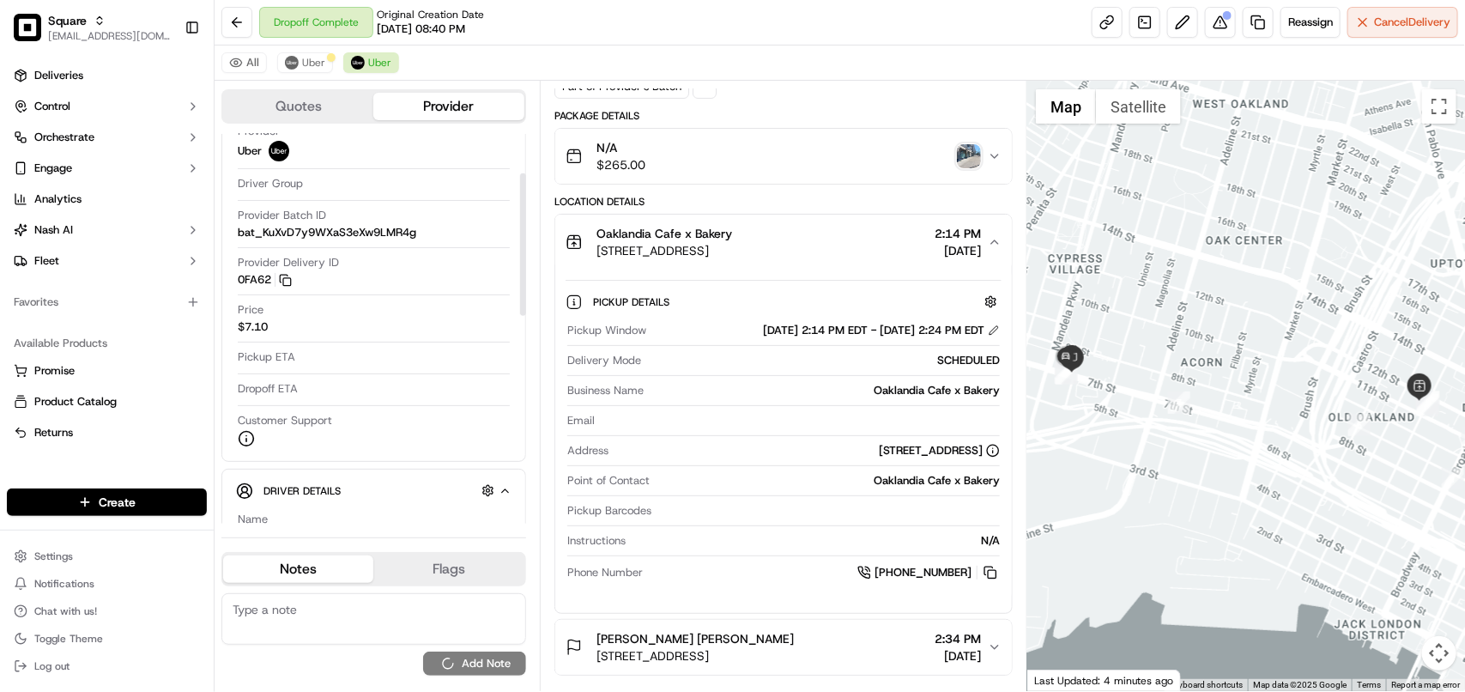
scroll to position [0, 0]
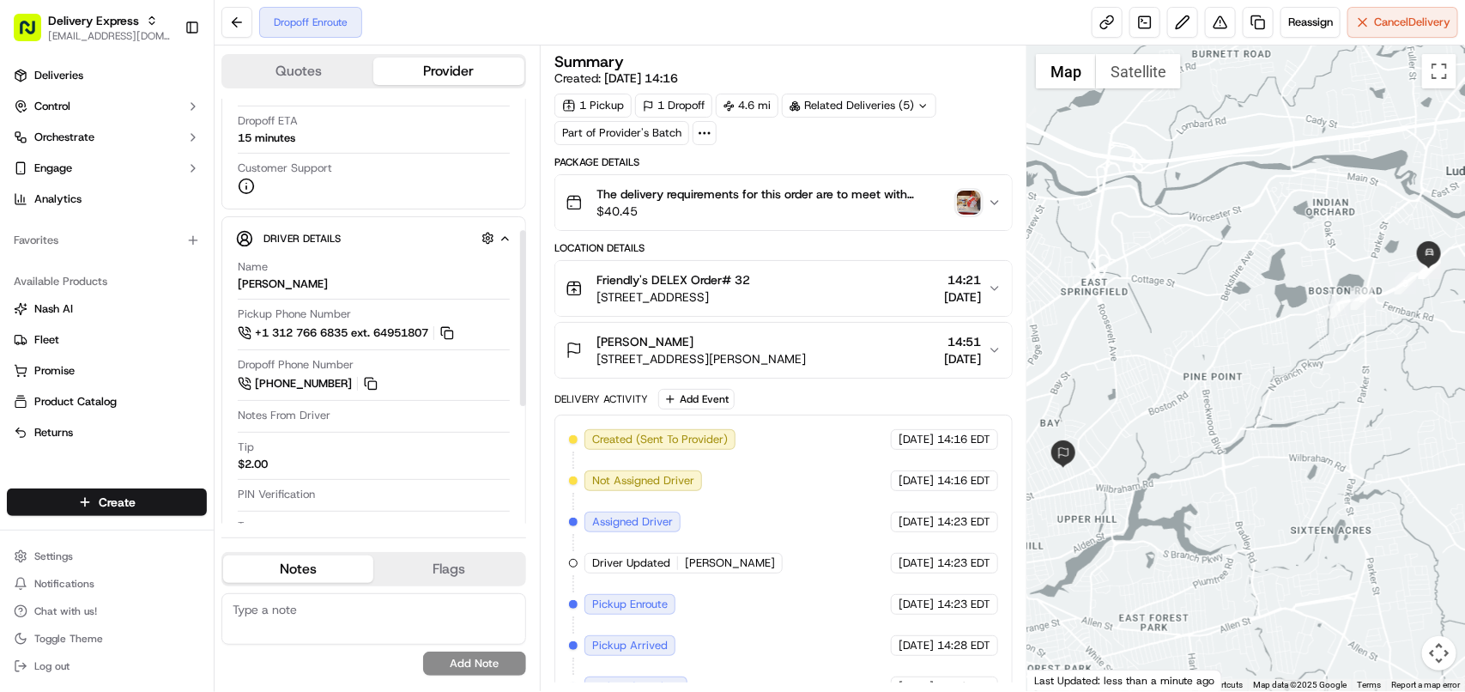
scroll to position [322, 0]
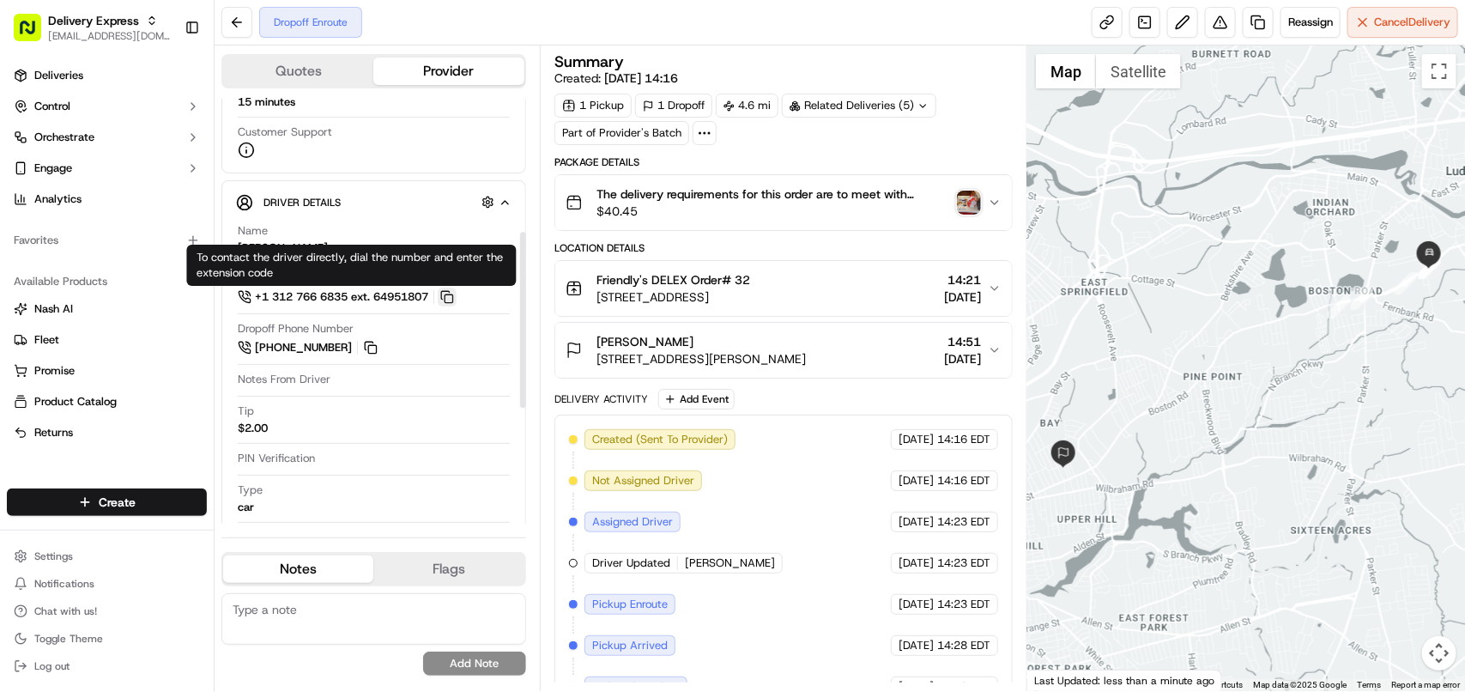
click at [452, 302] on button at bounding box center [447, 297] width 19 height 19
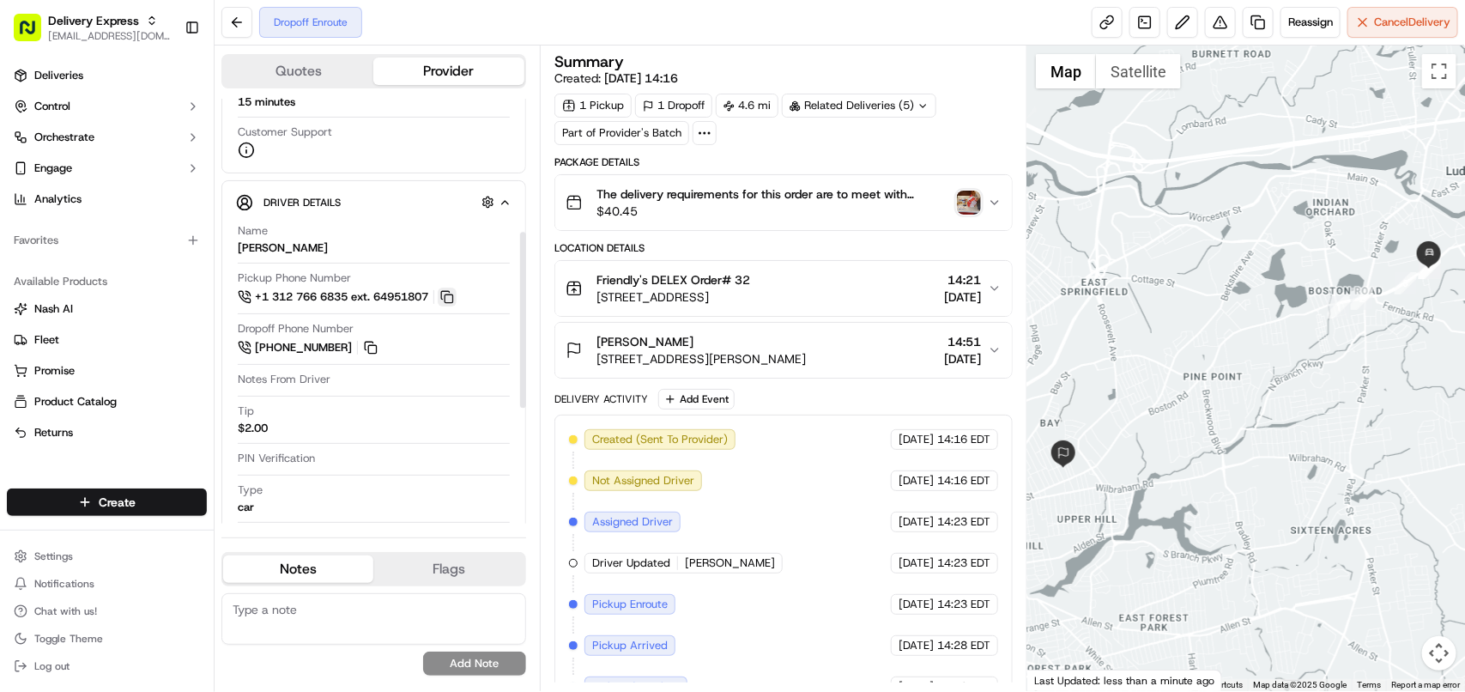
click at [452, 302] on button at bounding box center [447, 297] width 19 height 19
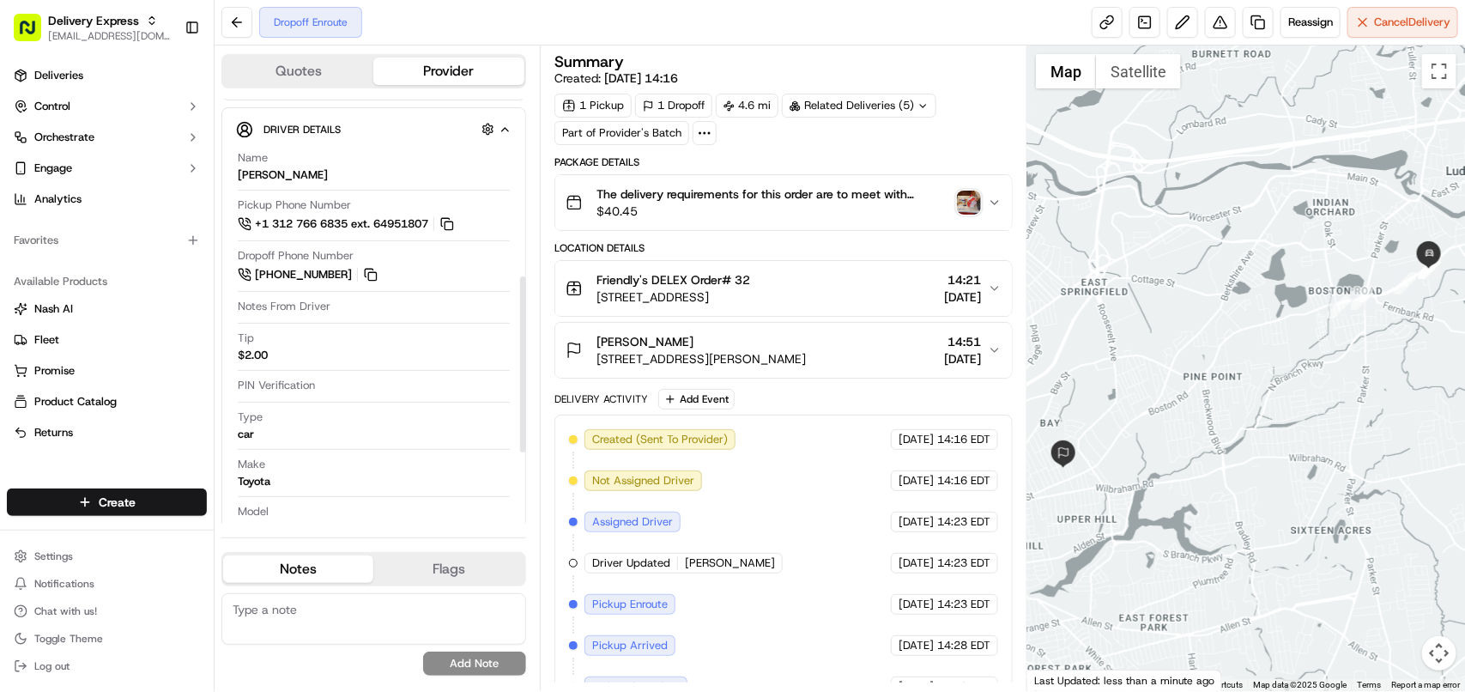
scroll to position [429, 0]
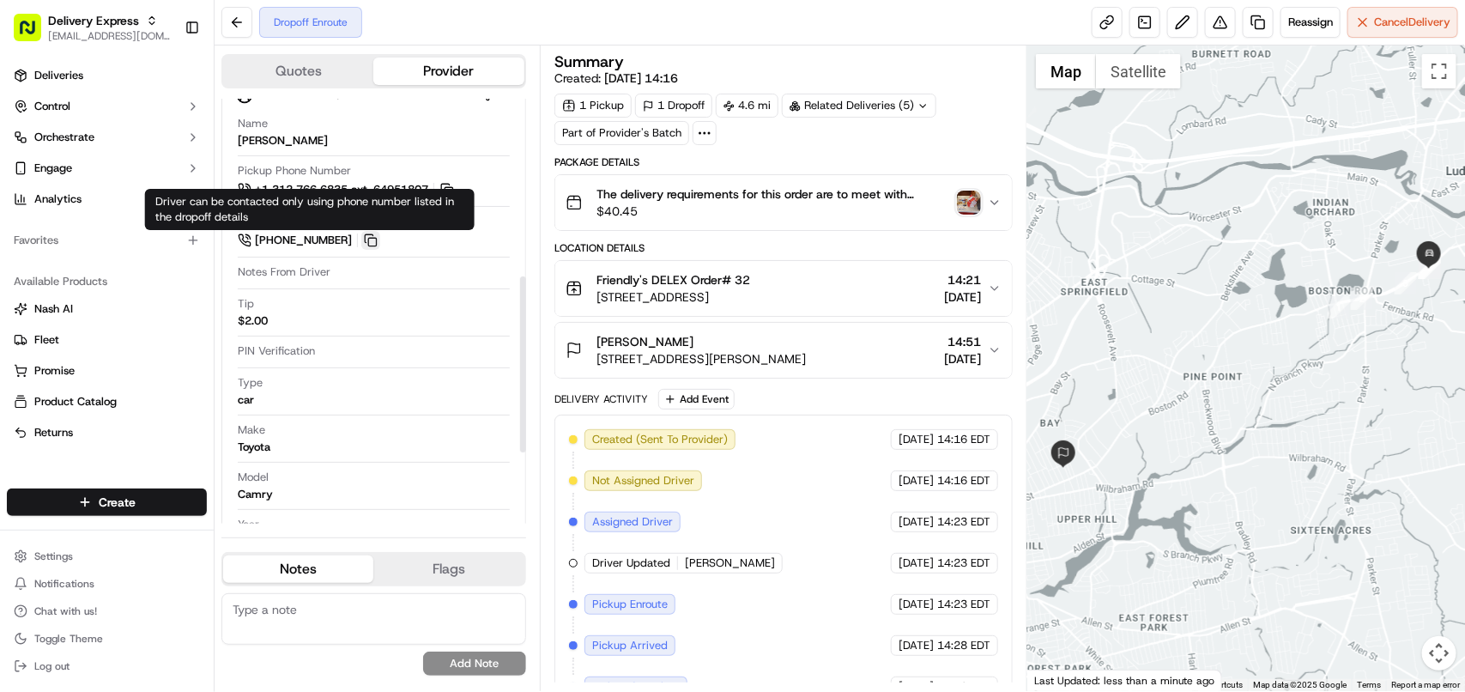
click at [372, 241] on button at bounding box center [370, 240] width 19 height 19
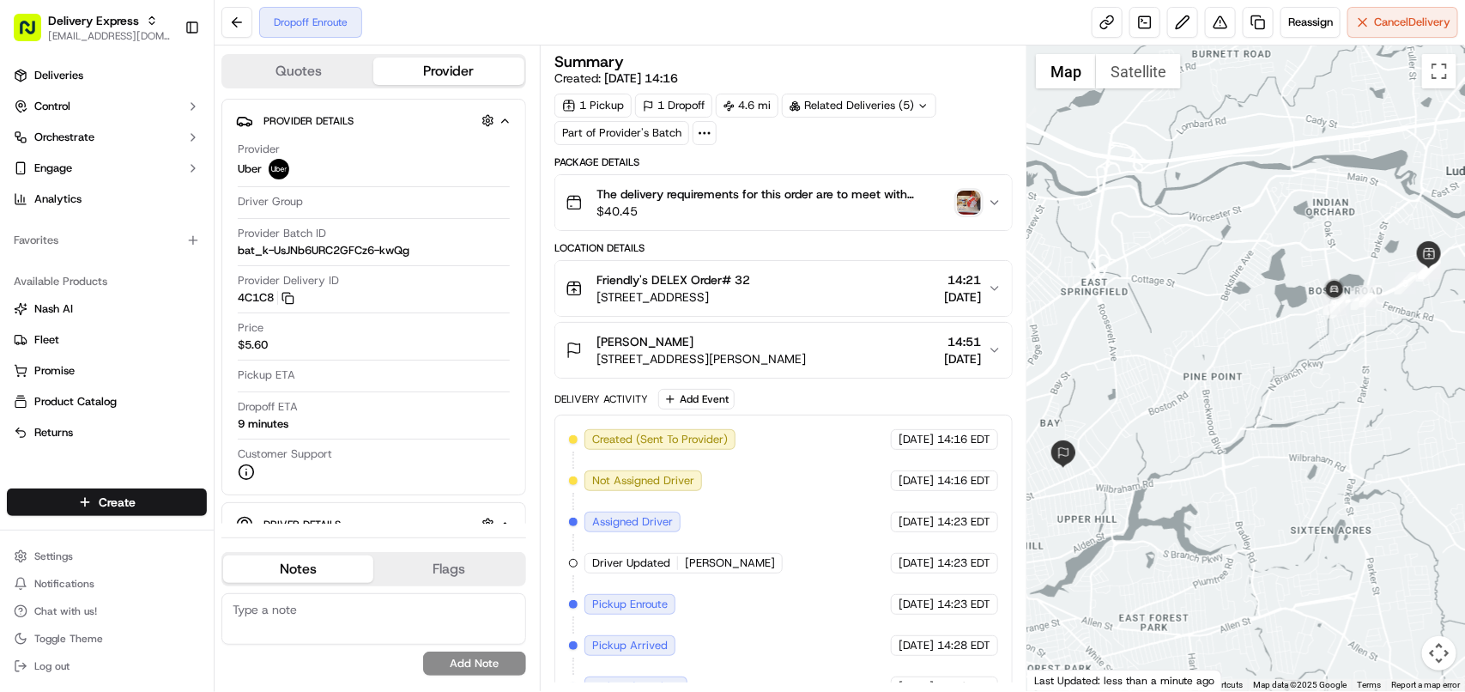
click at [972, 202] on img "button" at bounding box center [969, 203] width 24 height 24
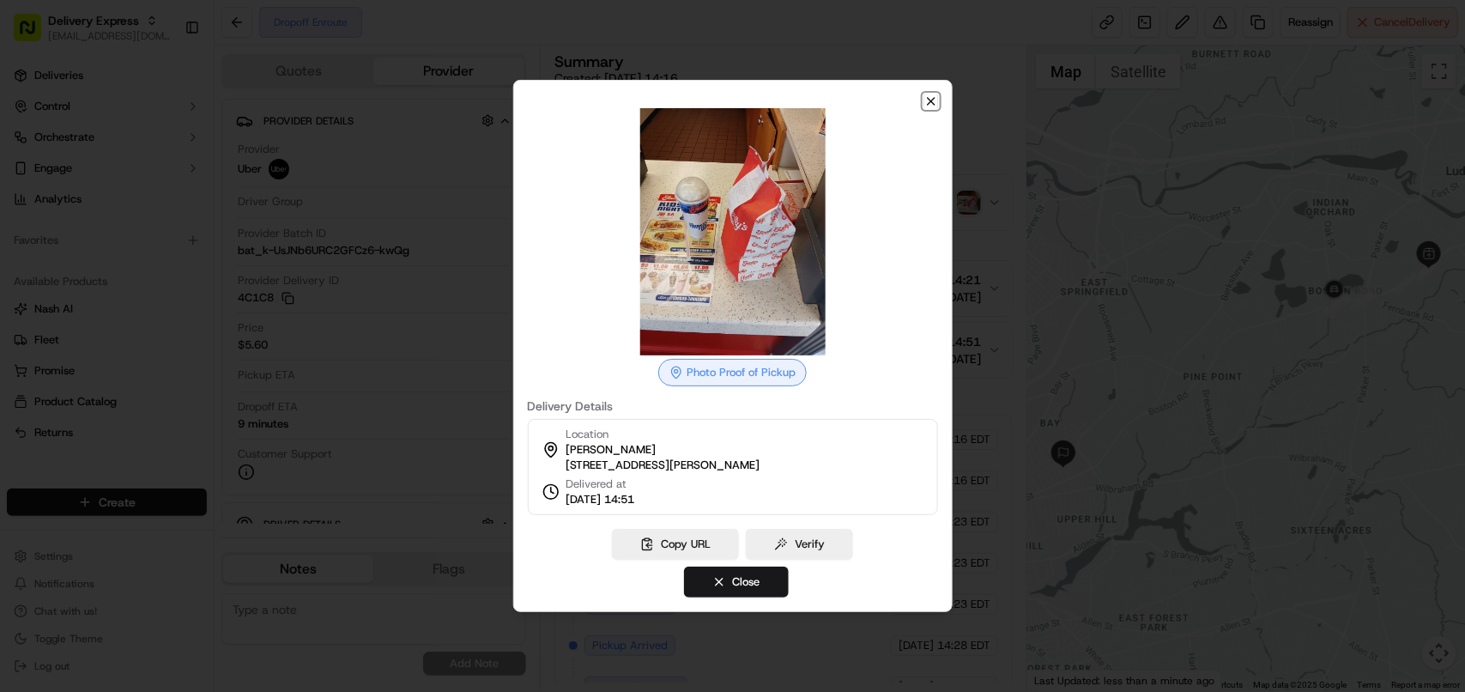
click at [936, 94] on icon "button" at bounding box center [931, 101] width 14 height 14
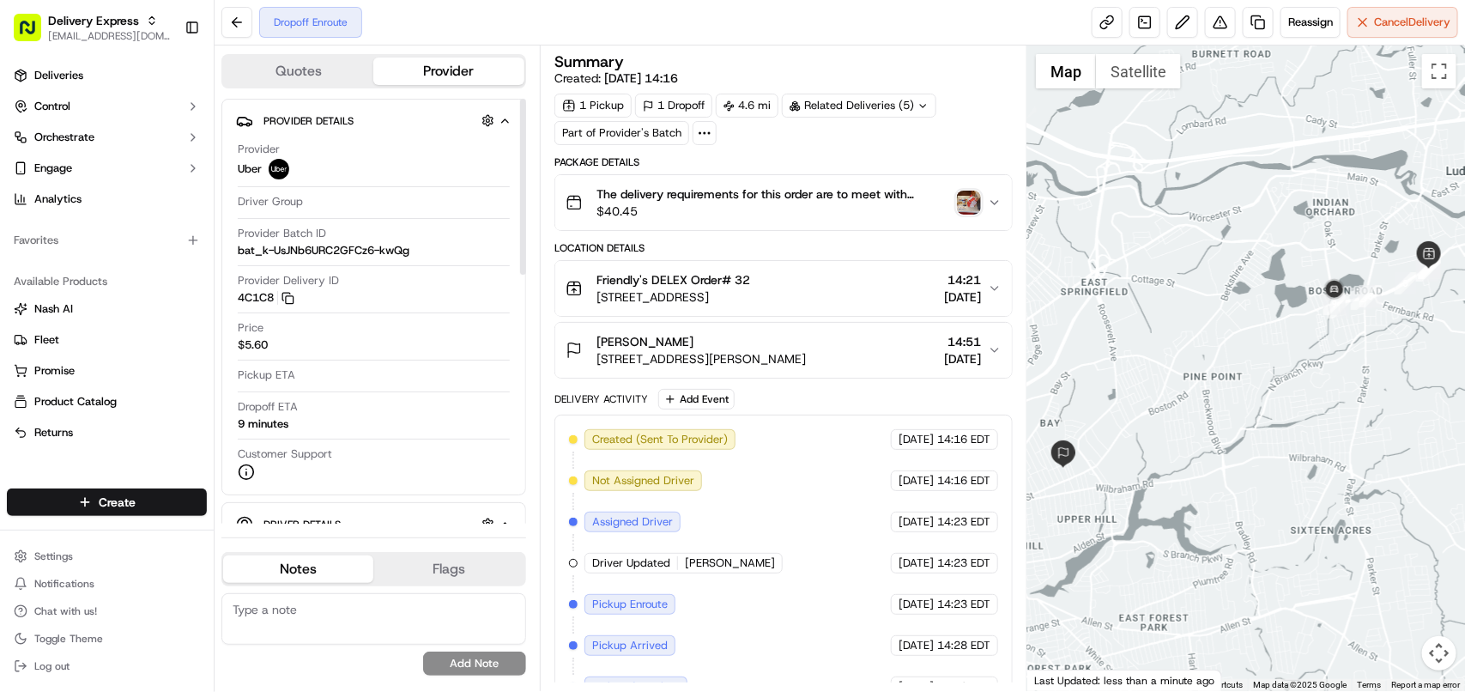
scroll to position [75, 0]
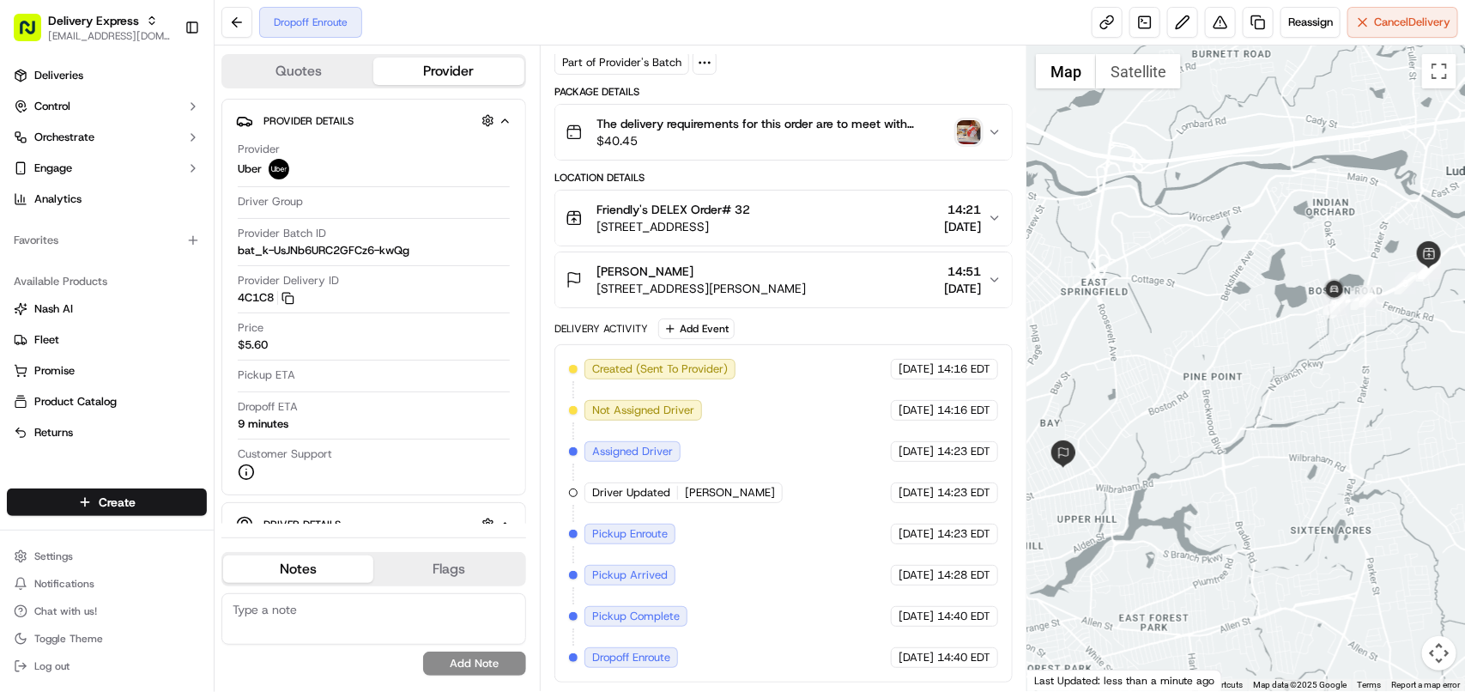
click at [962, 130] on img "button" at bounding box center [969, 132] width 24 height 24
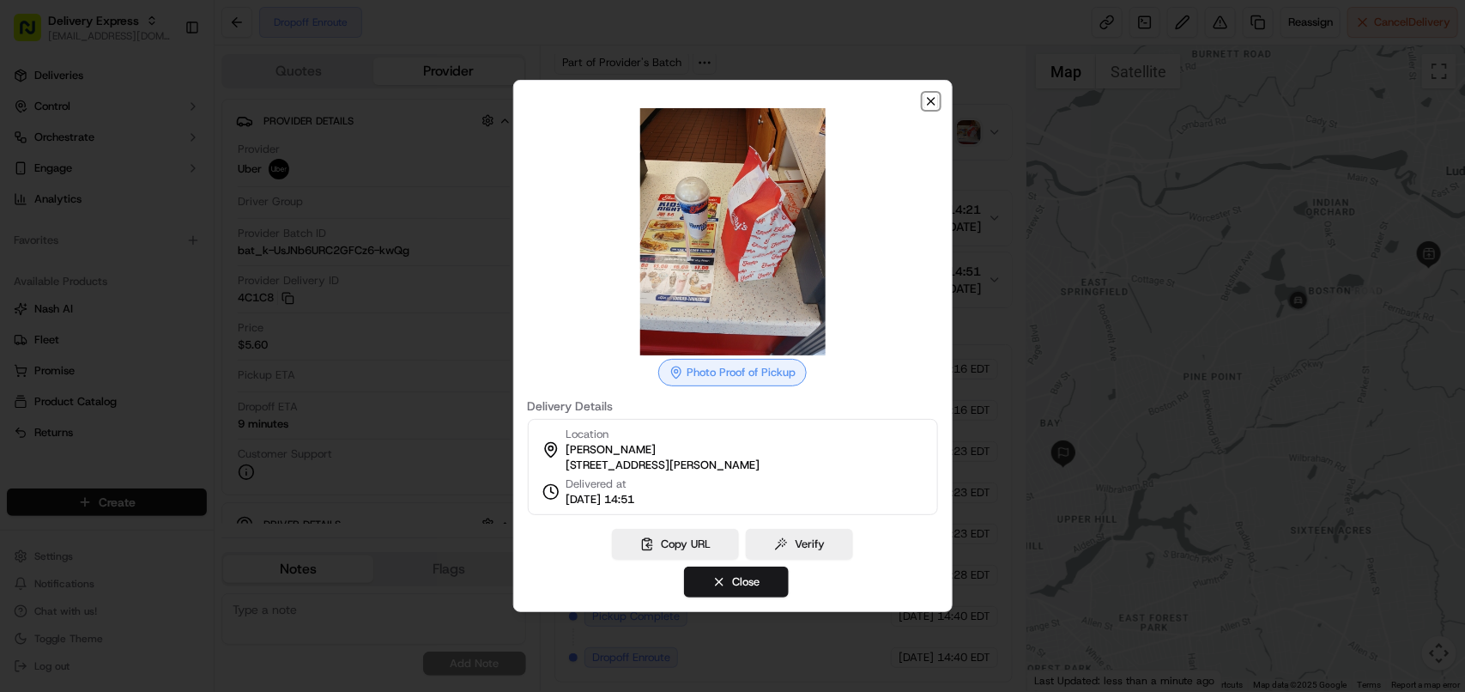
click at [927, 97] on icon "button" at bounding box center [931, 101] width 14 height 14
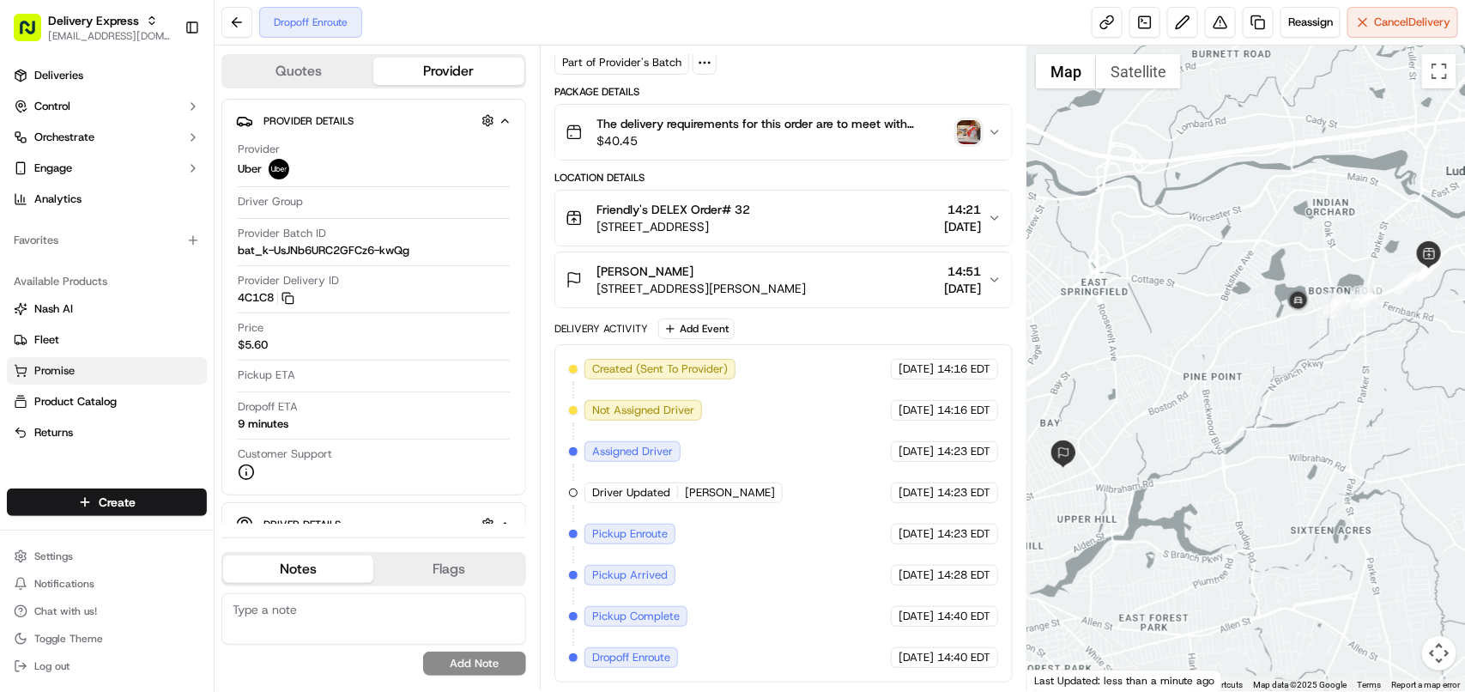
drag, startPoint x: 131, startPoint y: 431, endPoint x: 70, endPoint y: 379, distance: 79.8
click at [451, 443] on div "Provider Uber Driver Group Provider Batch ID bat_k-UsJNb6URC2GFCz6-kwQg Provide…" at bounding box center [374, 311] width 276 height 353
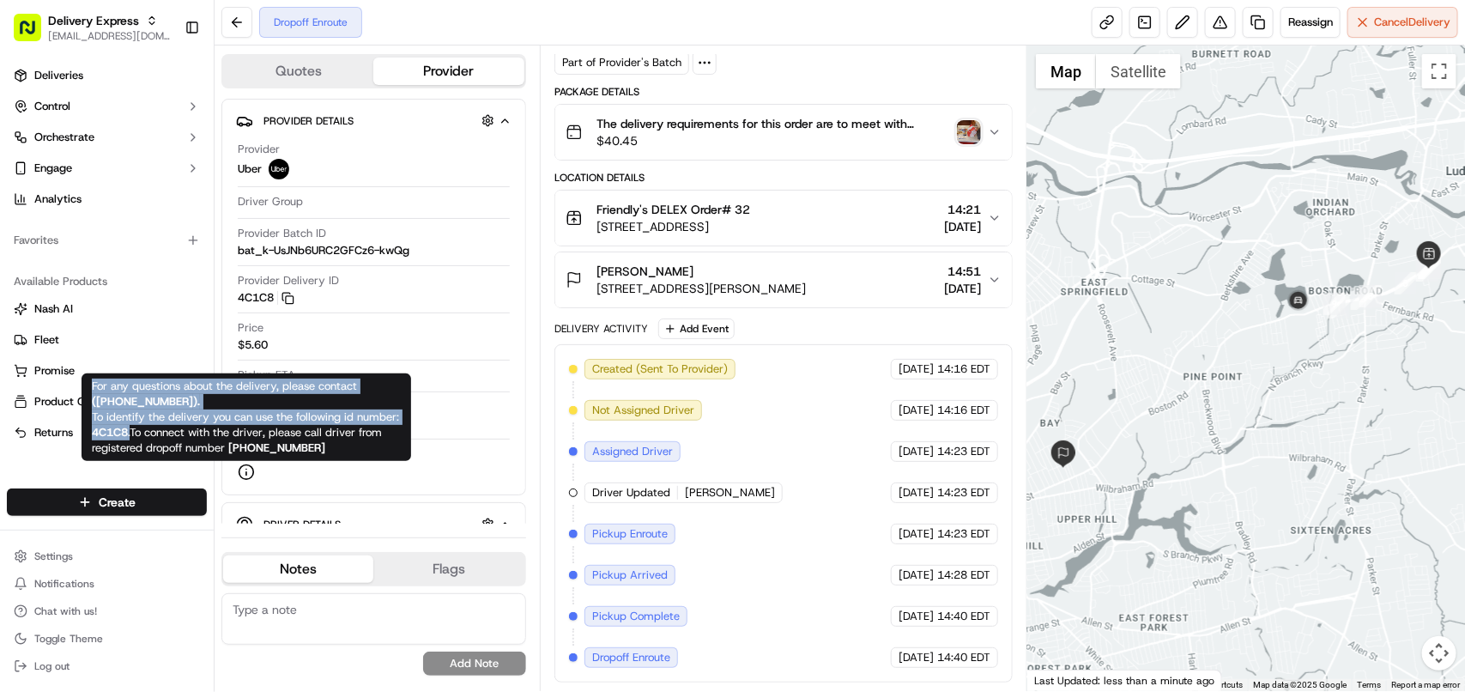
copy span "For any questions about the delivery, please contact ( +18669873750 ). To ident…"
drag, startPoint x: 131, startPoint y: 434, endPoint x: 88, endPoint y: 391, distance: 61.3
click at [88, 391] on div "For any questions about the delivery, please contact ( +18669873750 ). To ident…" at bounding box center [247, 417] width 330 height 88
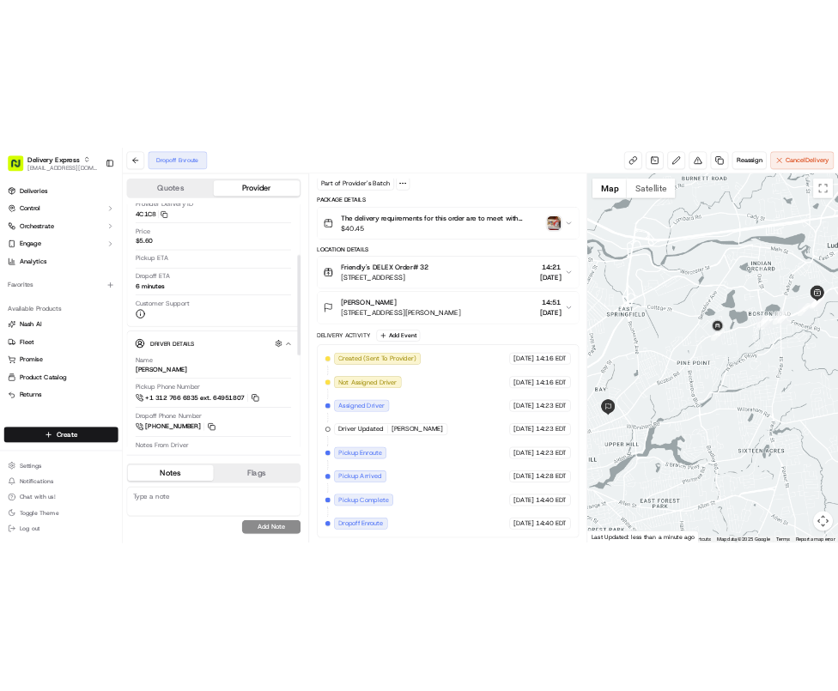
scroll to position [215, 0]
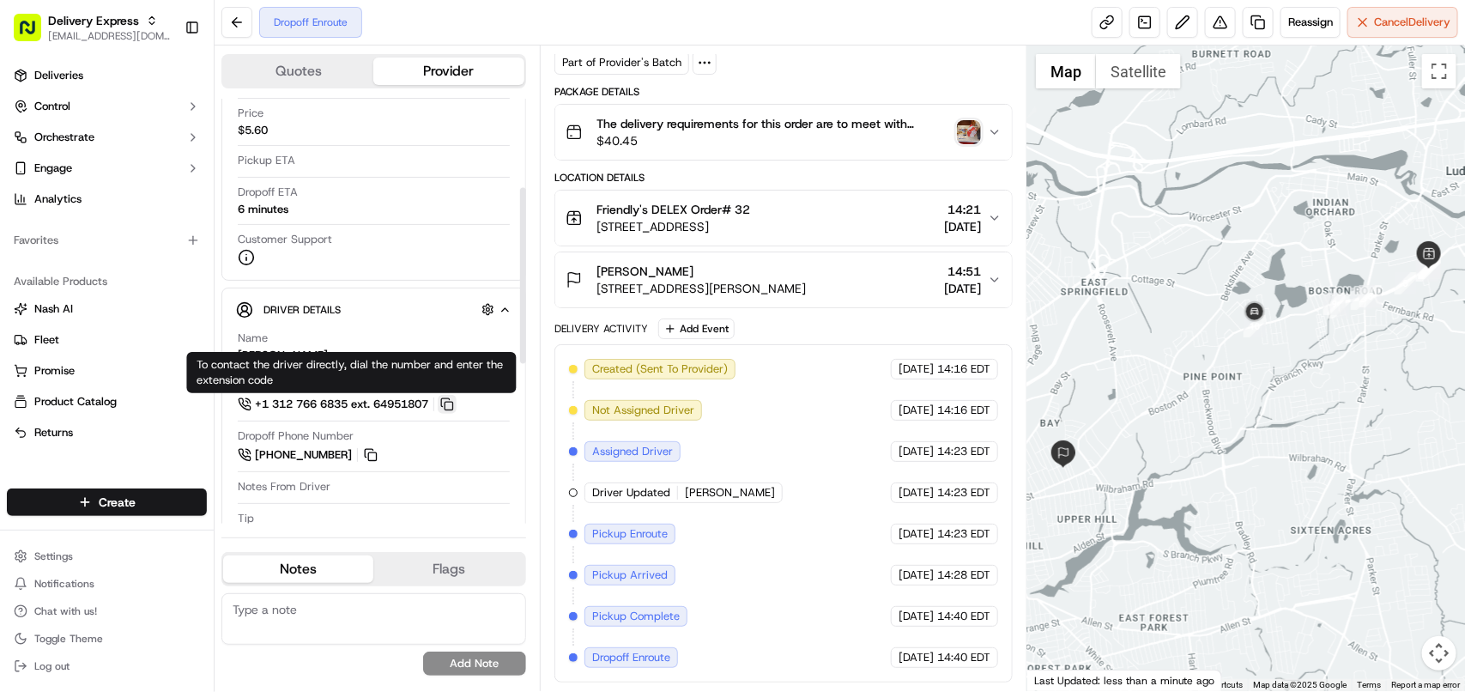
click at [457, 413] on button at bounding box center [447, 404] width 19 height 19
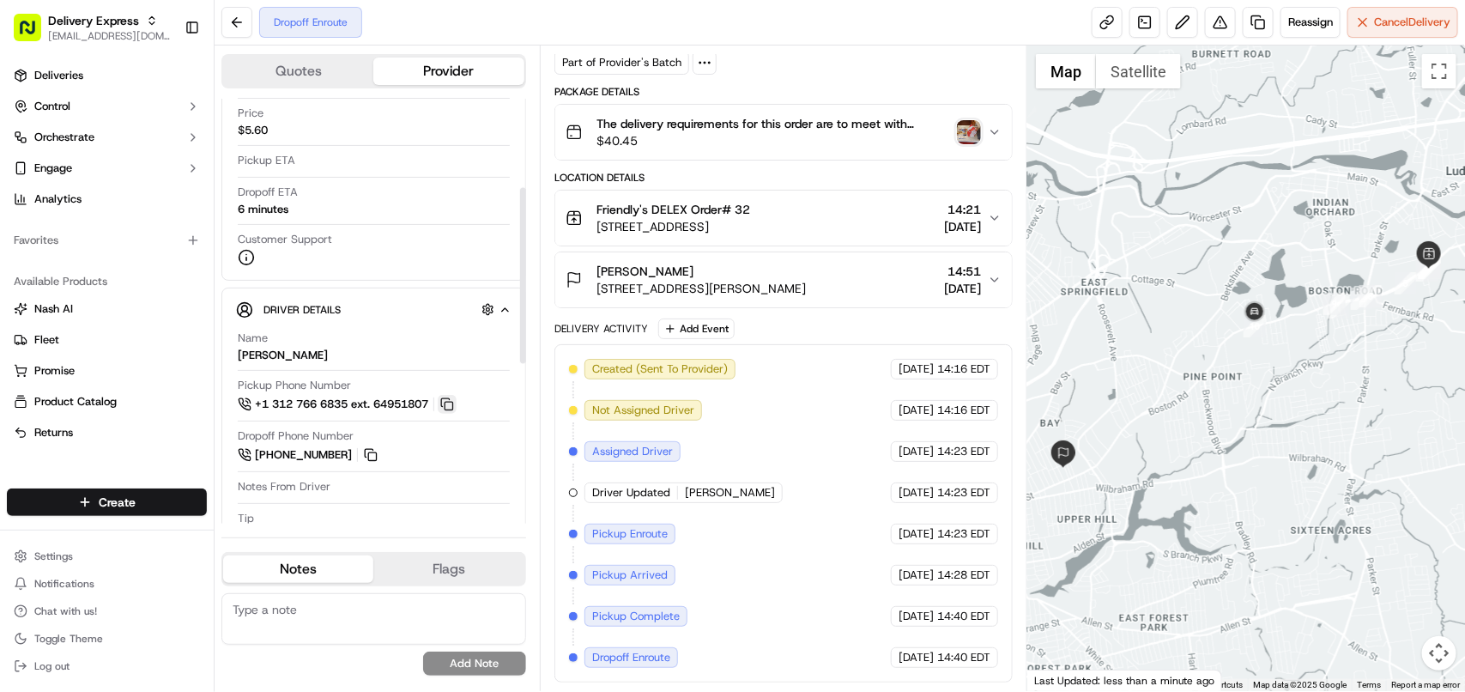
click at [457, 413] on button at bounding box center [447, 404] width 19 height 19
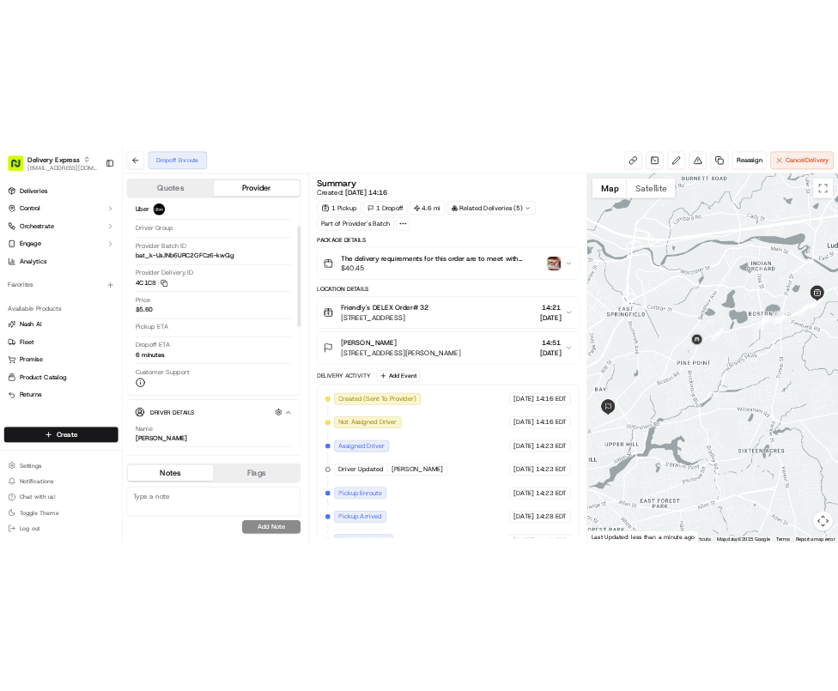
scroll to position [107, 0]
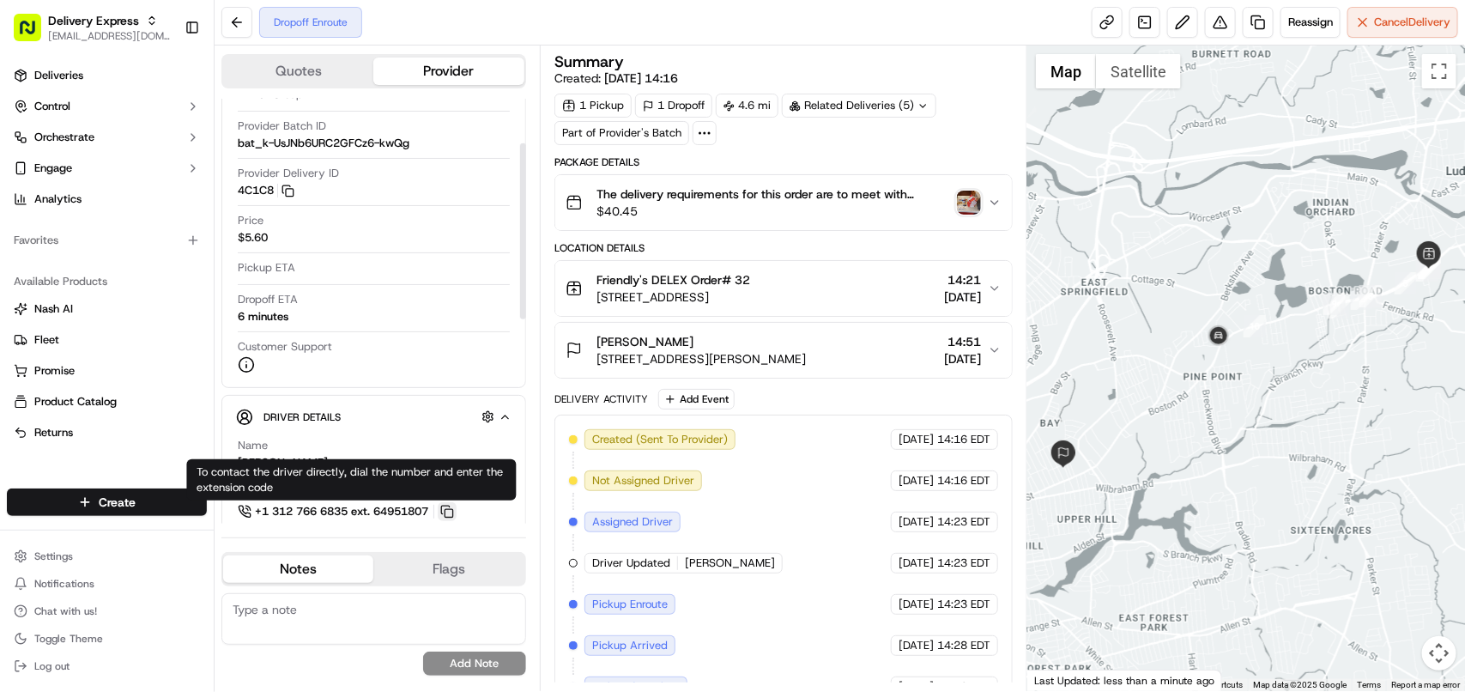
click at [449, 508] on button at bounding box center [447, 511] width 19 height 19
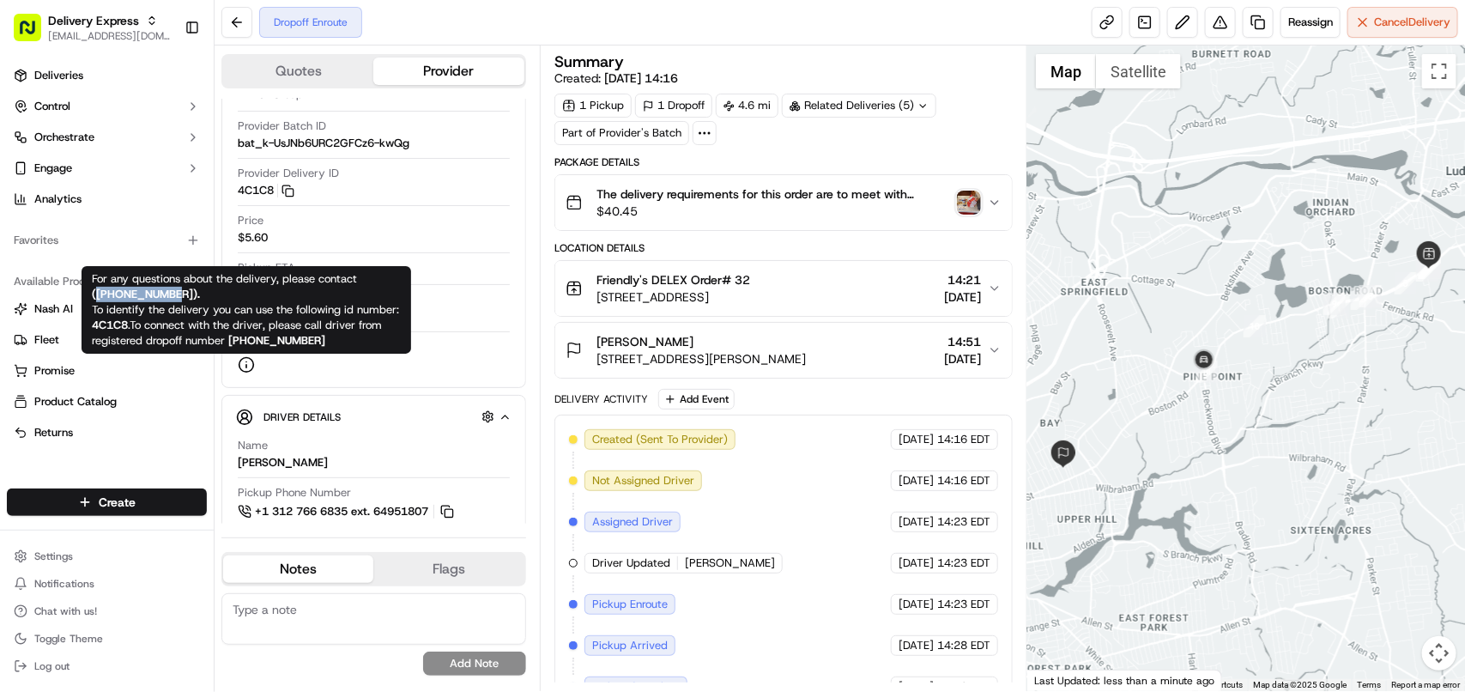
copy strong "+18669873750"
drag, startPoint x: 181, startPoint y: 294, endPoint x: 97, endPoint y: 294, distance: 84.1
click at [97, 294] on strong "( +18669873750 )." at bounding box center [146, 294] width 108 height 15
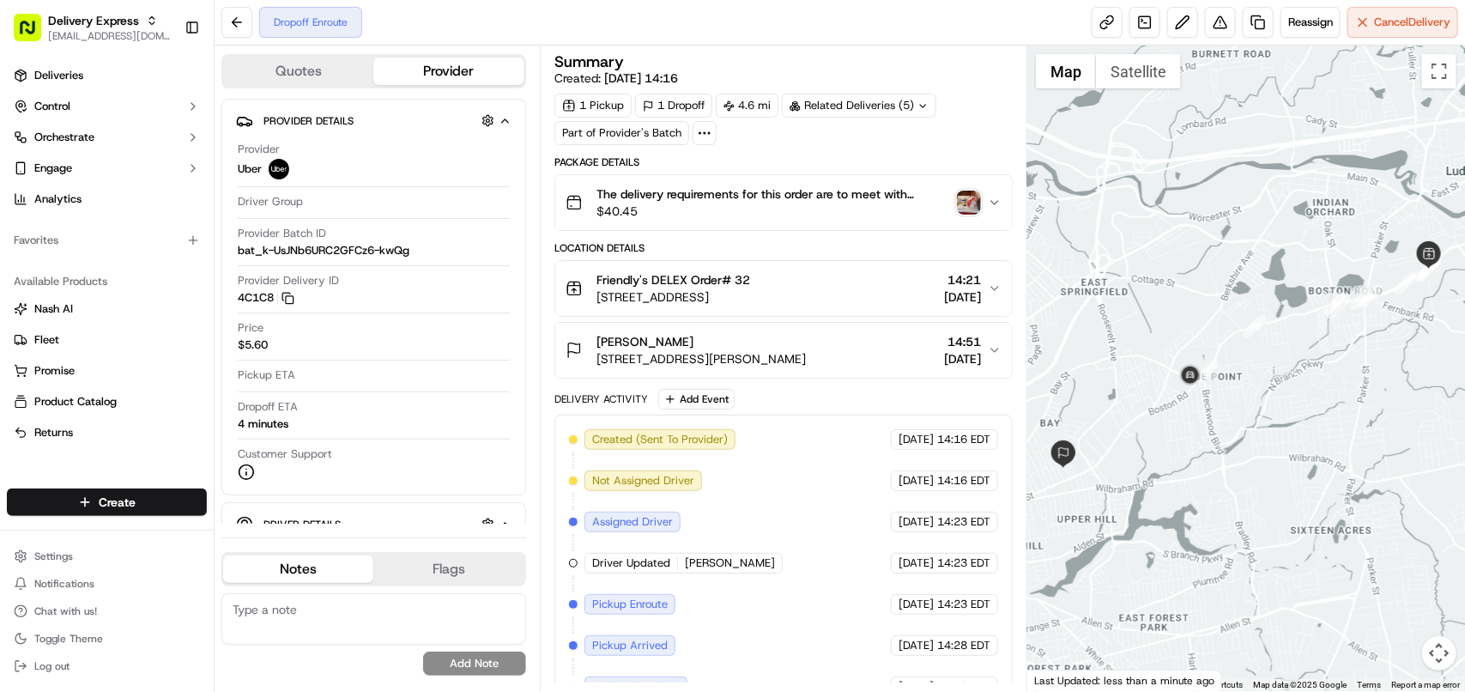
scroll to position [0, 0]
click at [974, 359] on span "15/09/2025" at bounding box center [962, 358] width 37 height 17
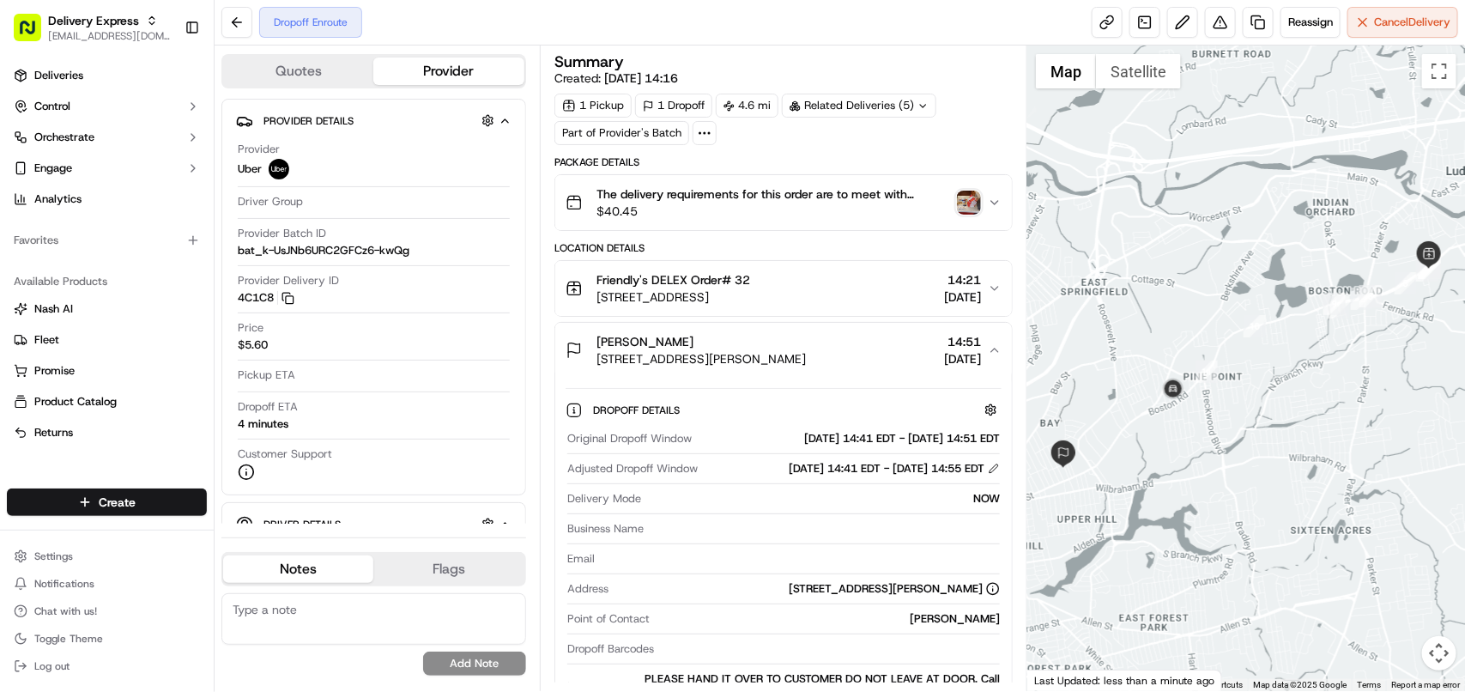
click at [829, 110] on div "Related Deliveries (5)" at bounding box center [859, 106] width 155 height 24
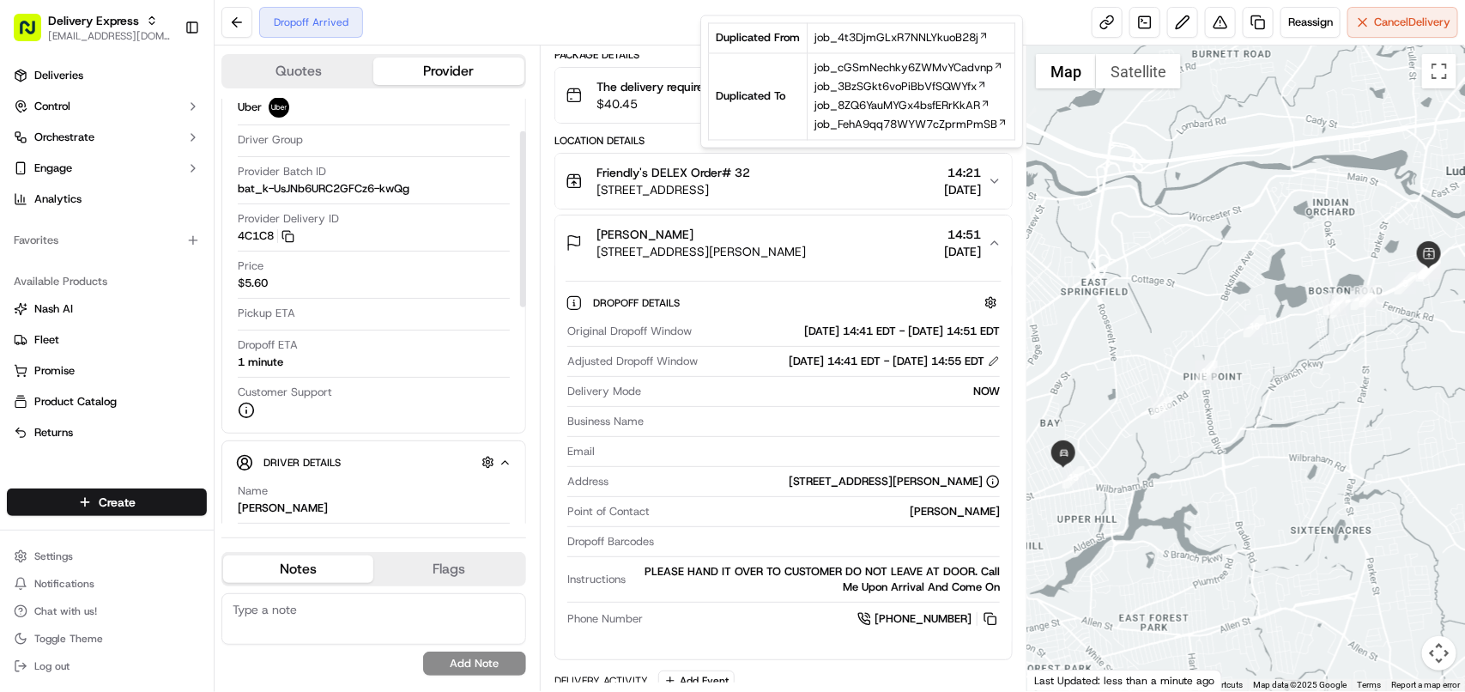
scroll to position [107, 0]
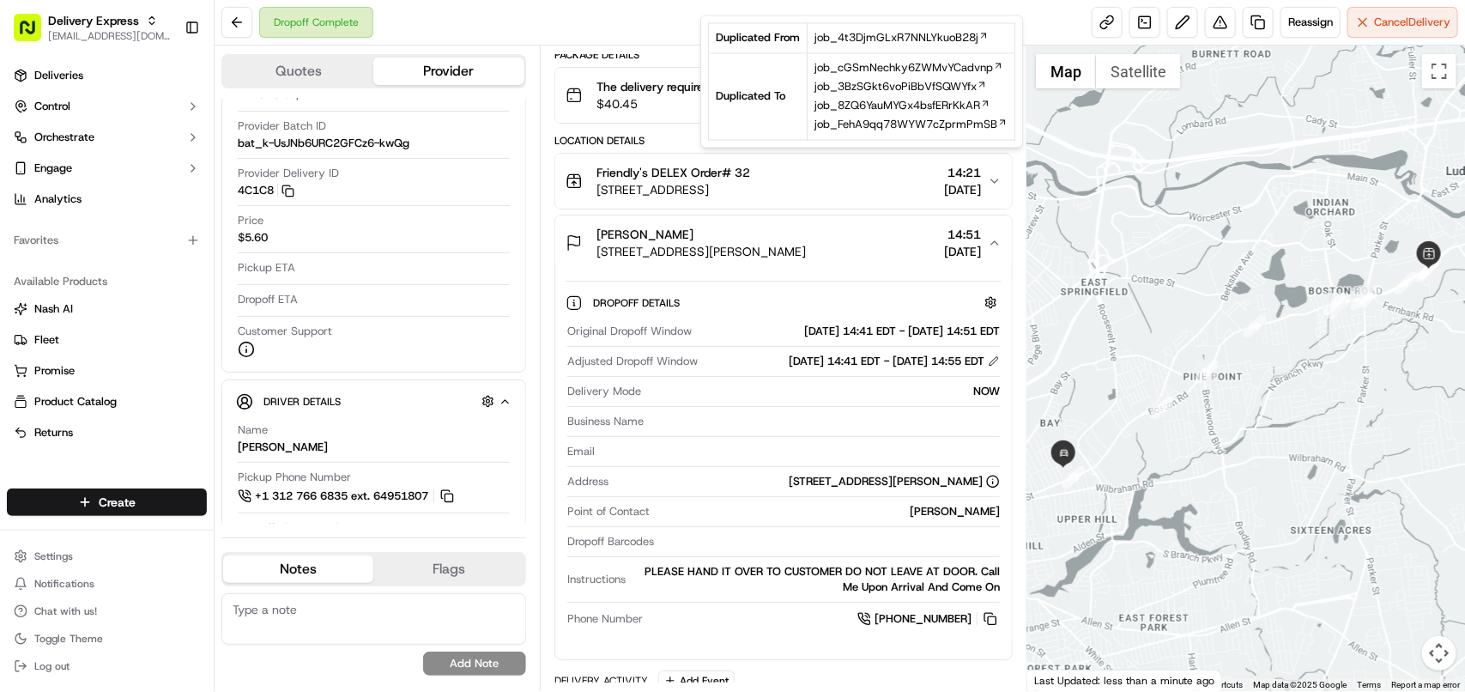
click at [619, 11] on div "Dropoff Complete Reassign Cancel Delivery" at bounding box center [840, 22] width 1251 height 45
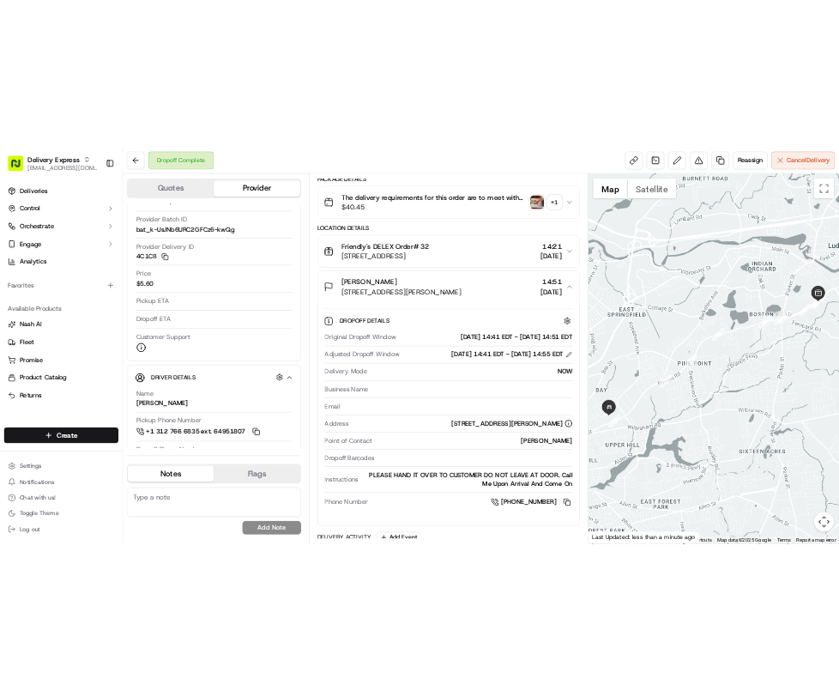
scroll to position [0, 0]
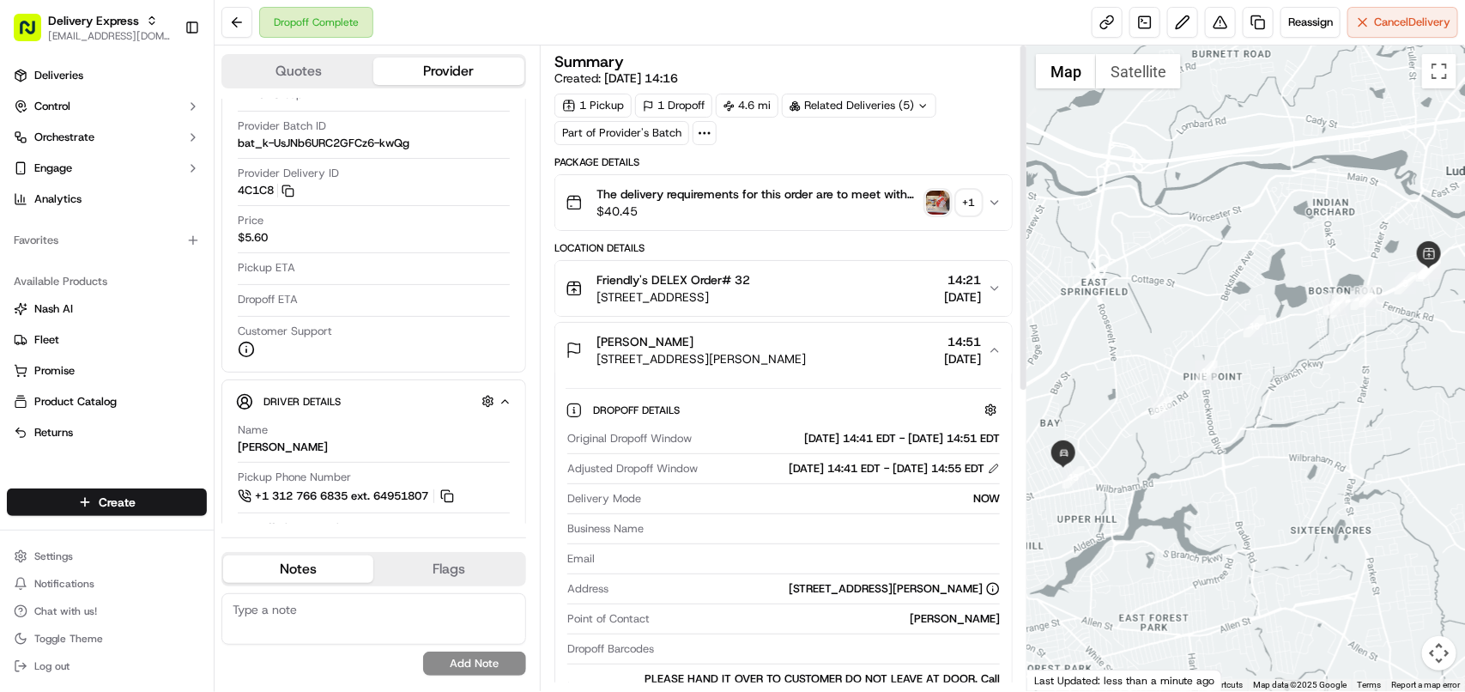
click at [975, 198] on div "+ 1" at bounding box center [969, 203] width 24 height 24
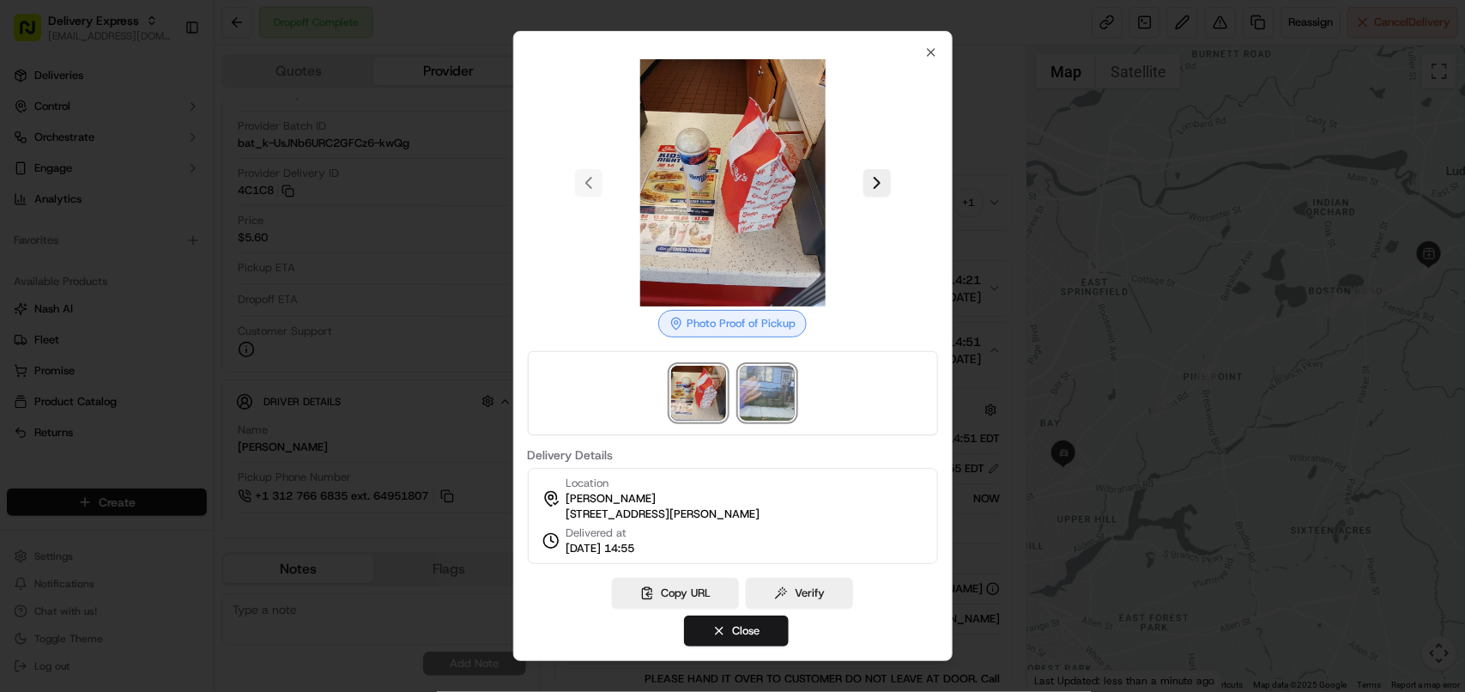
click at [774, 391] on img at bounding box center [767, 393] width 55 height 55
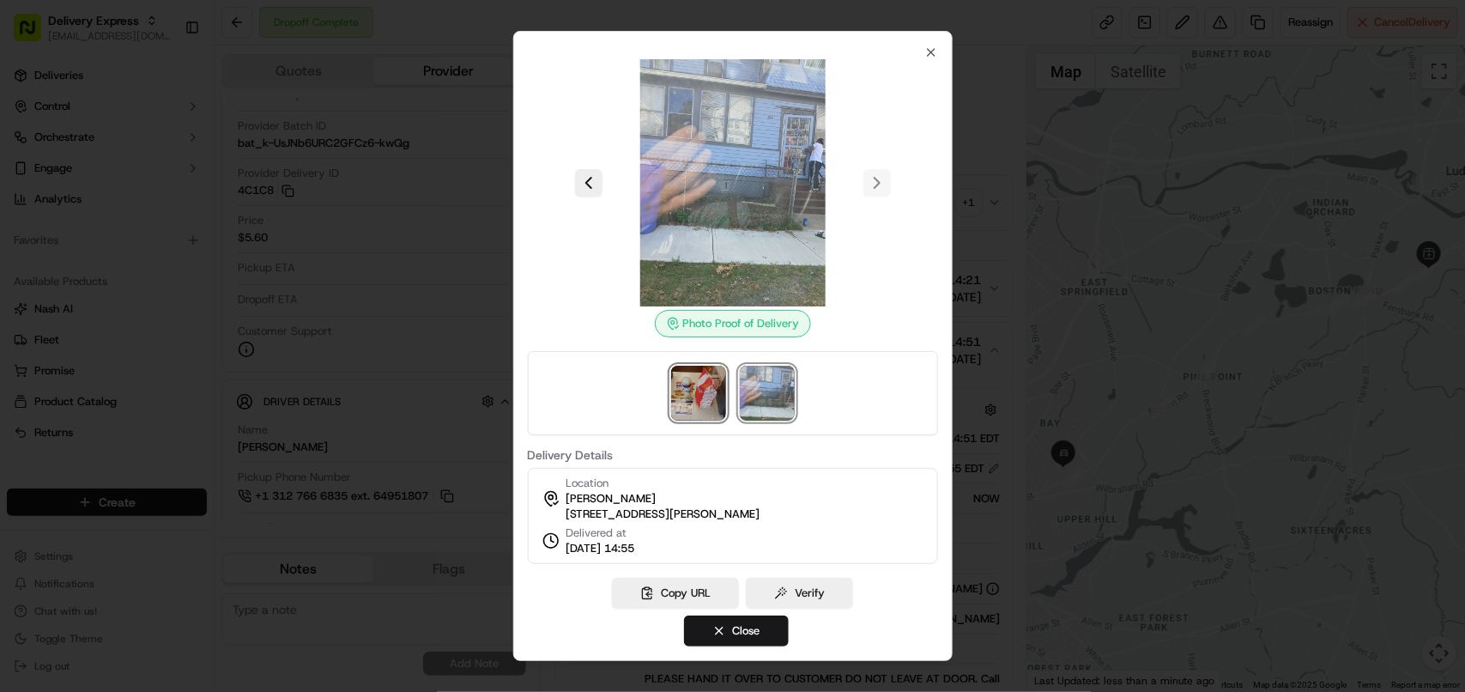
click at [700, 397] on img at bounding box center [698, 393] width 55 height 55
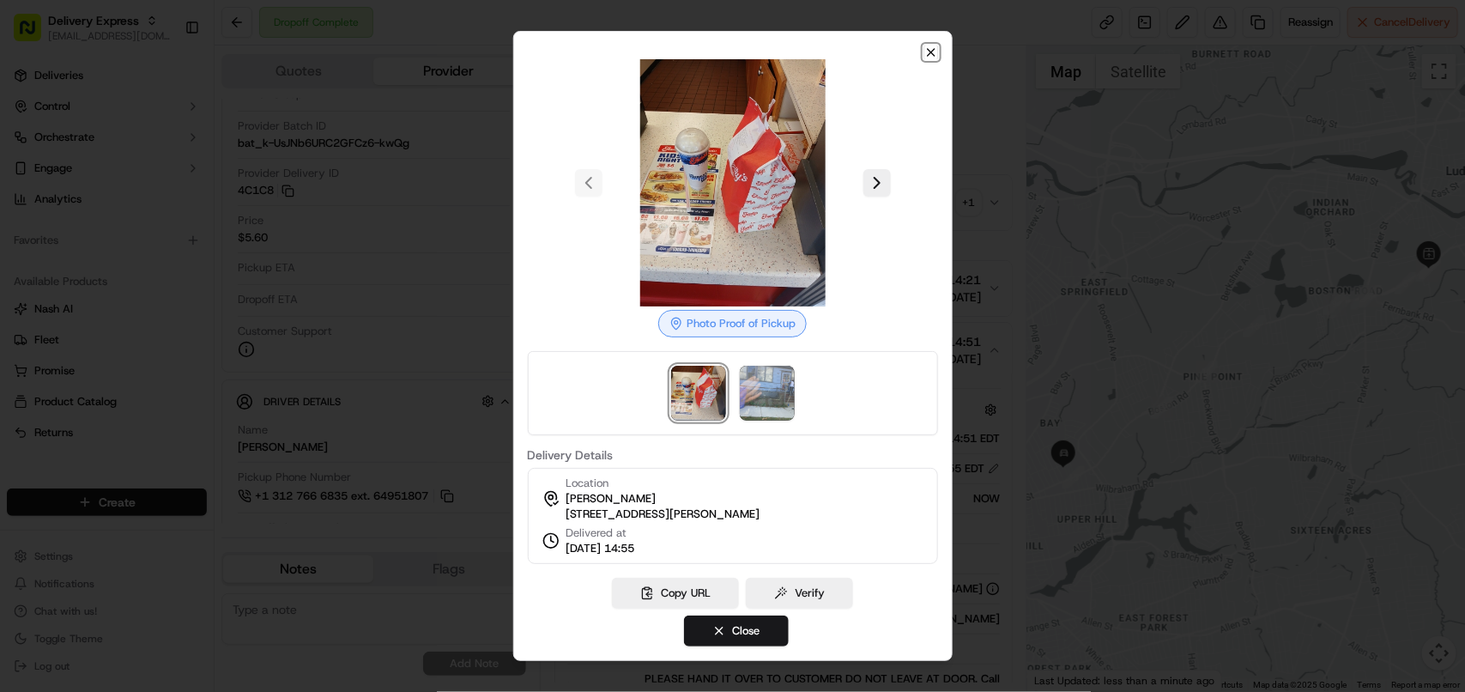
click at [930, 49] on icon "button" at bounding box center [931, 52] width 7 height 7
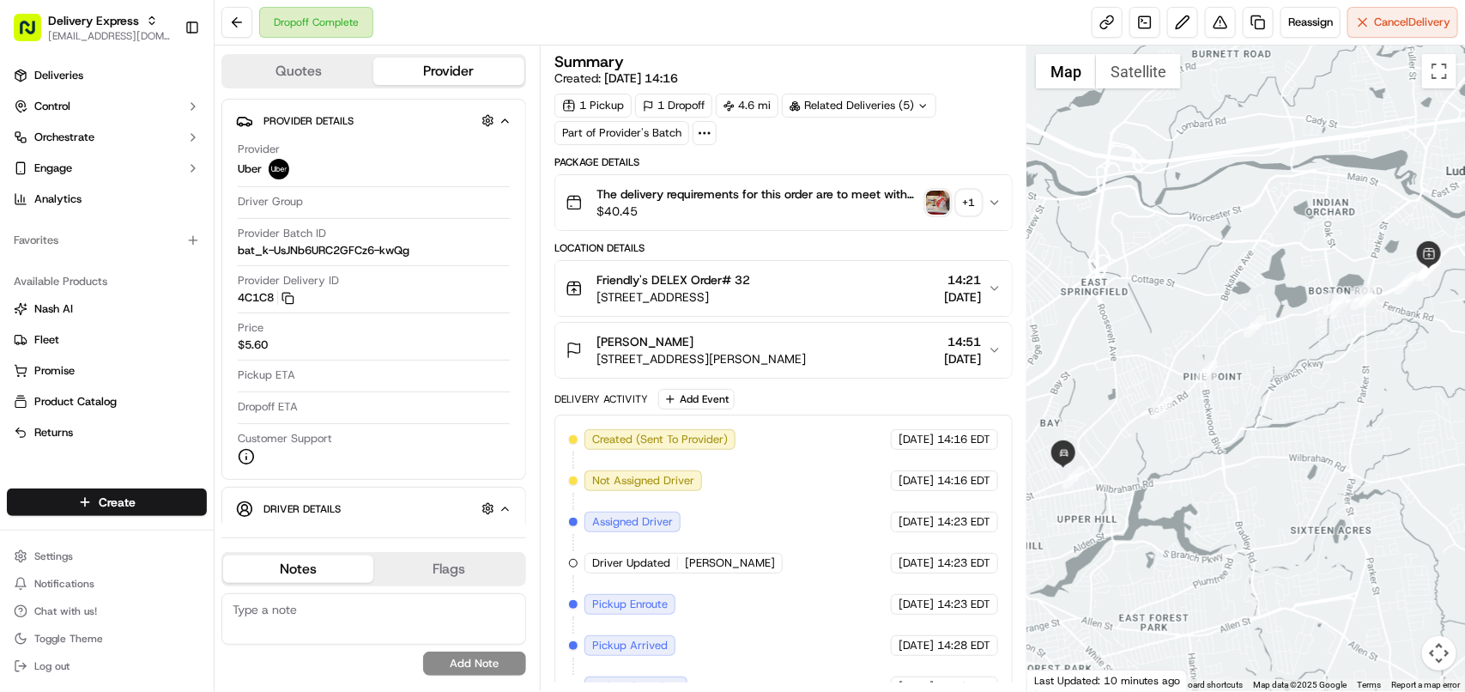
click at [941, 203] on img "button" at bounding box center [938, 203] width 24 height 24
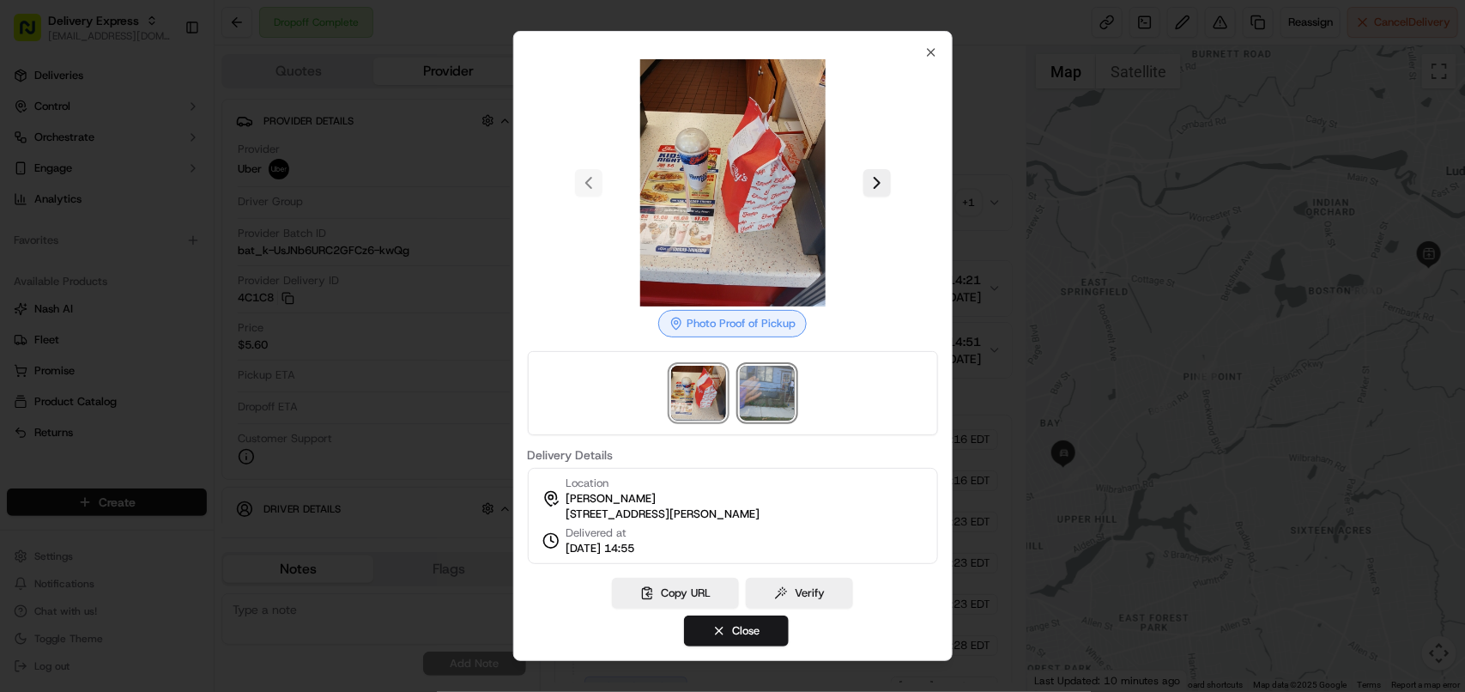
click at [764, 384] on img at bounding box center [767, 393] width 55 height 55
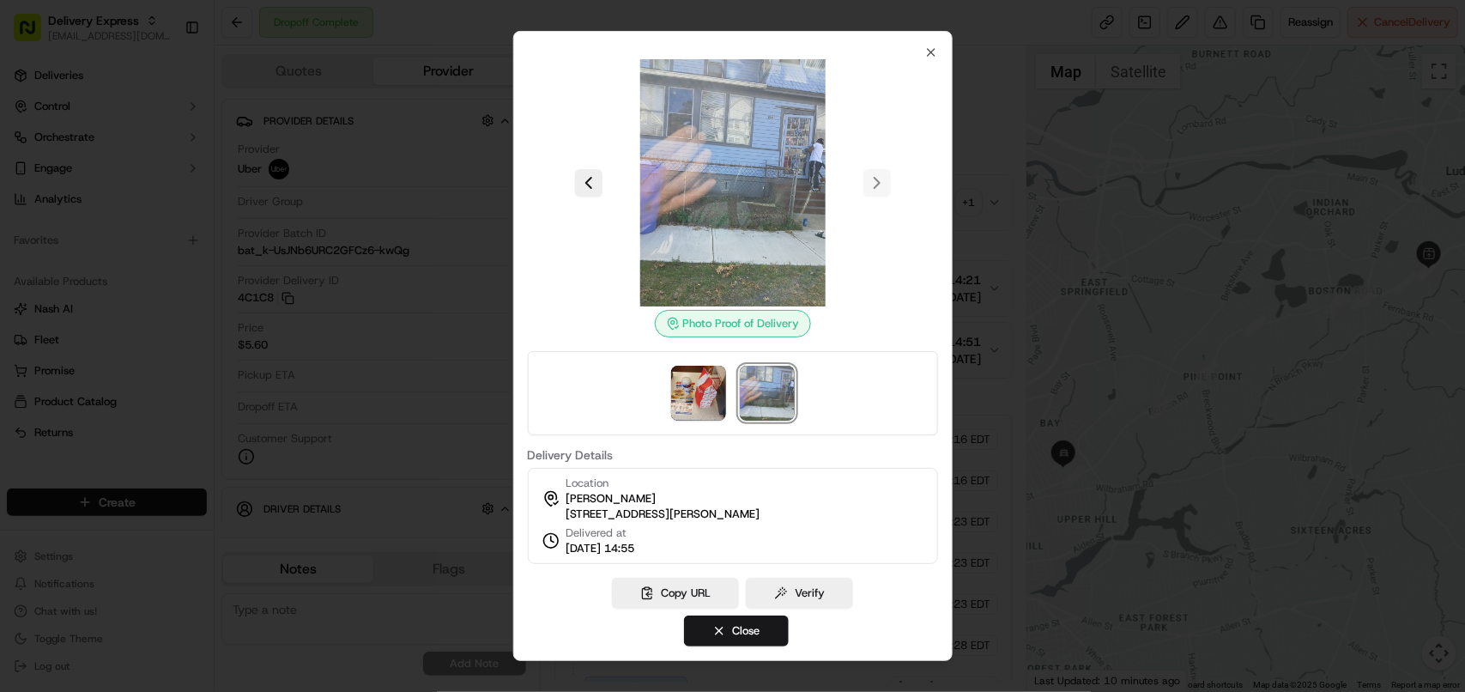
click at [762, 232] on img at bounding box center [732, 182] width 247 height 247
click at [936, 45] on icon "button" at bounding box center [931, 52] width 14 height 14
